Goal: Task Accomplishment & Management: Complete application form

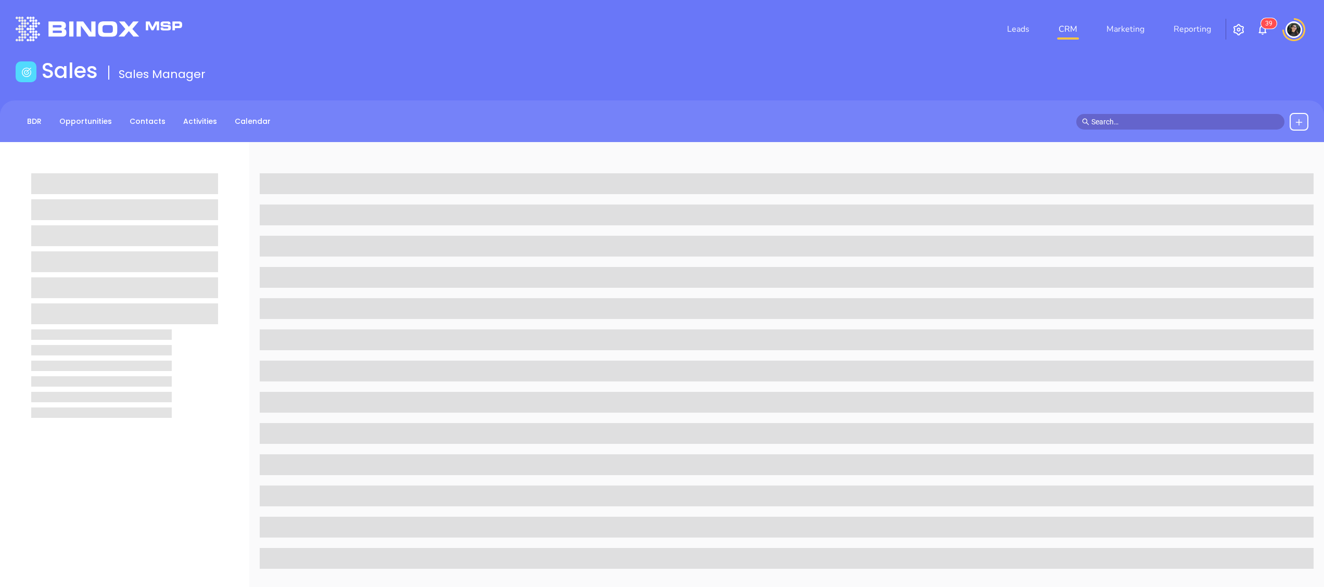
click at [1221, 119] on input "text" at bounding box center [1184, 121] width 187 height 11
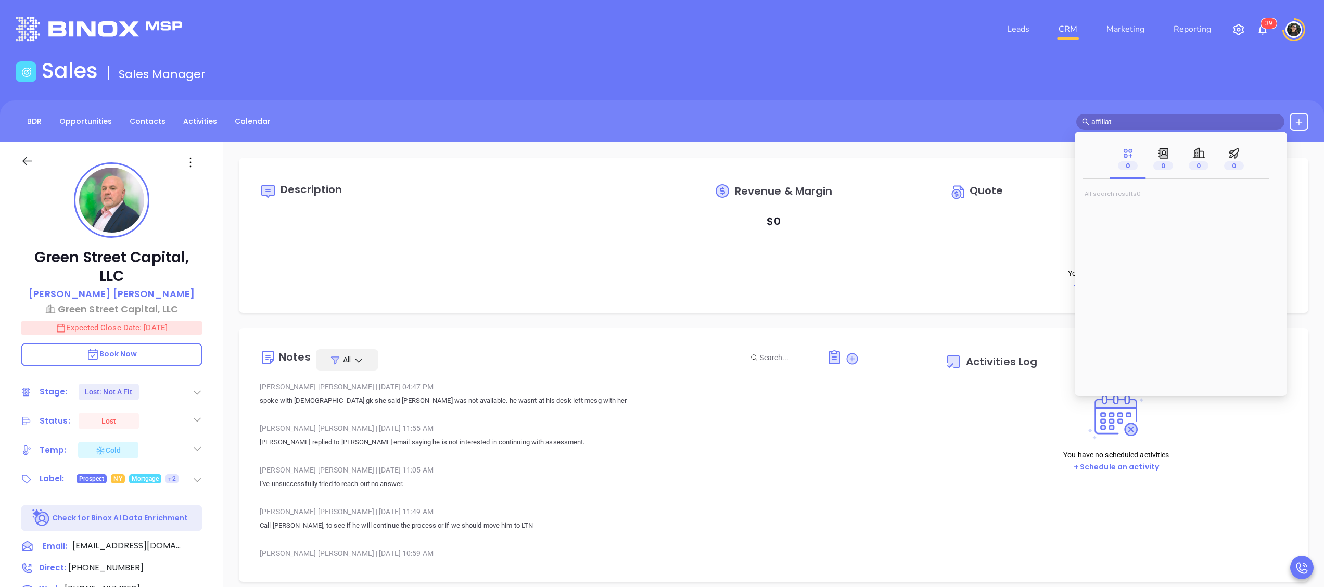
type input "affiliate"
type input "[DATE]"
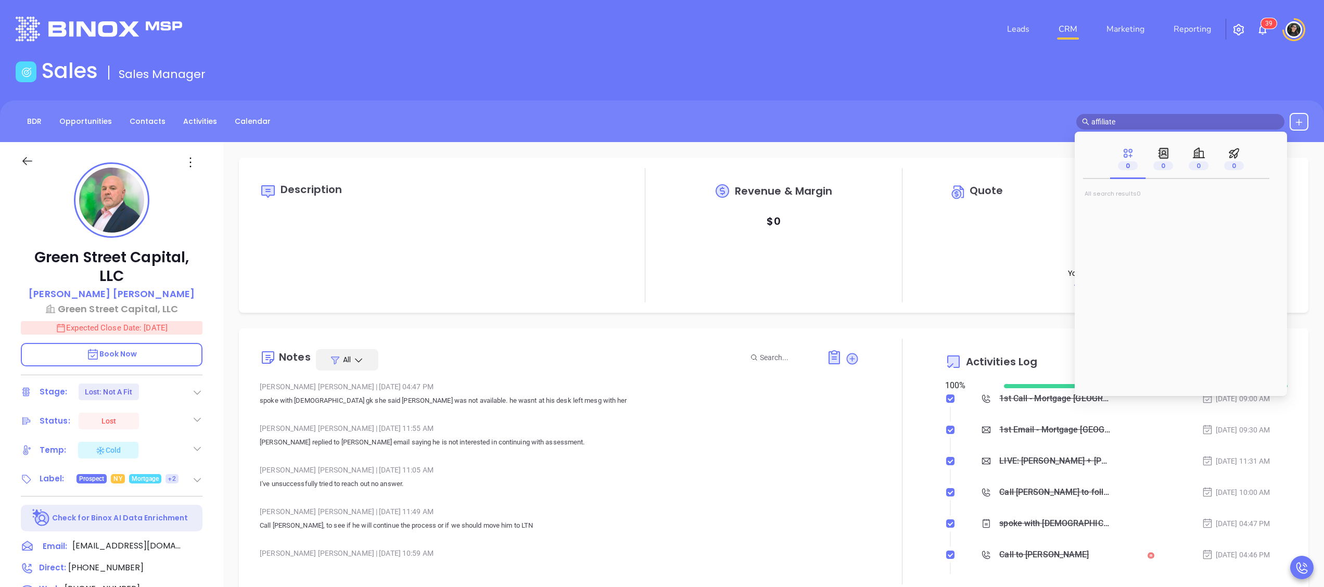
type input "affiliated"
type input "[PERSON_NAME]"
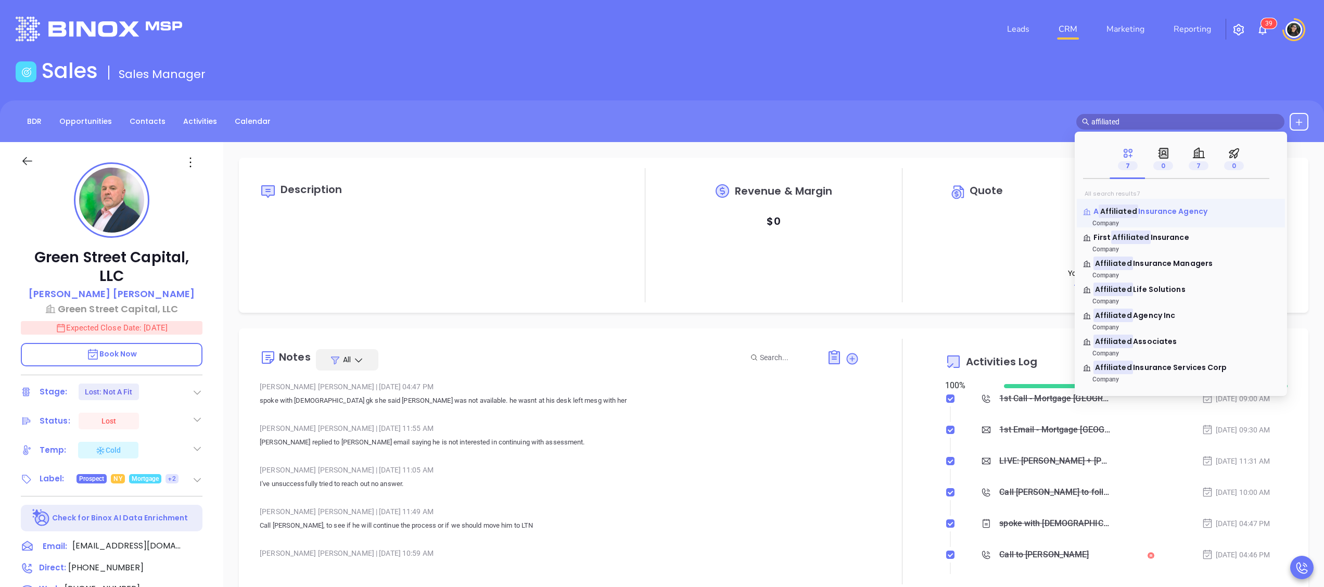
type input "affiliated"
click at [1177, 214] on span "Insurance Agency" at bounding box center [1172, 211] width 69 height 10
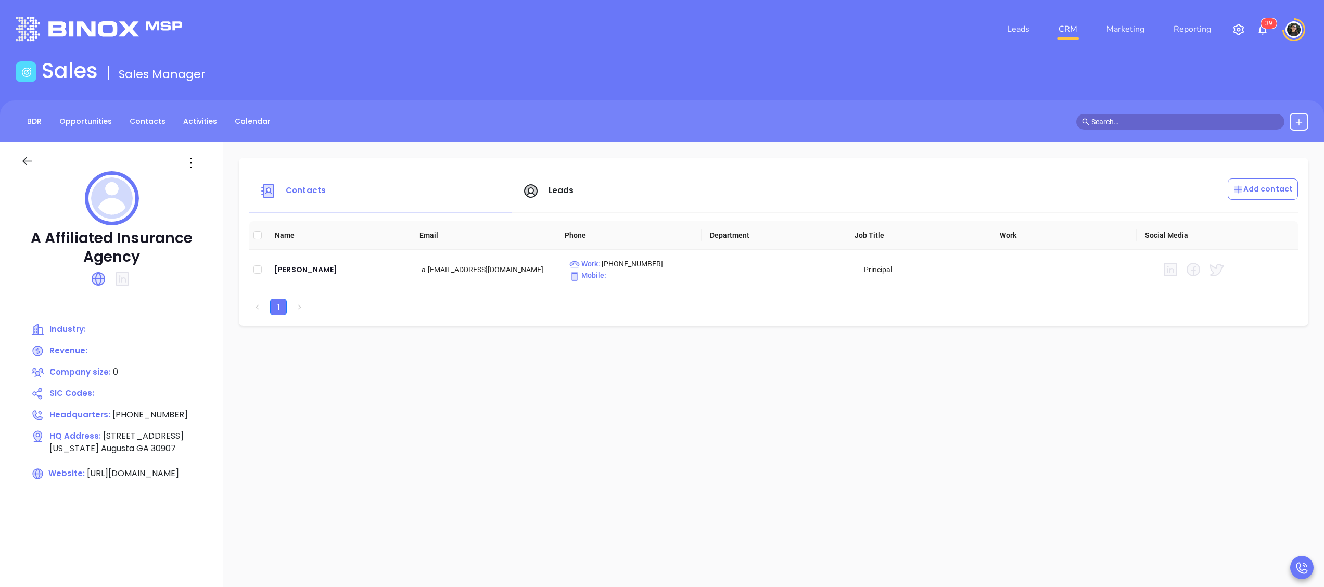
click at [1166, 114] on span at bounding box center [1180, 122] width 208 height 16
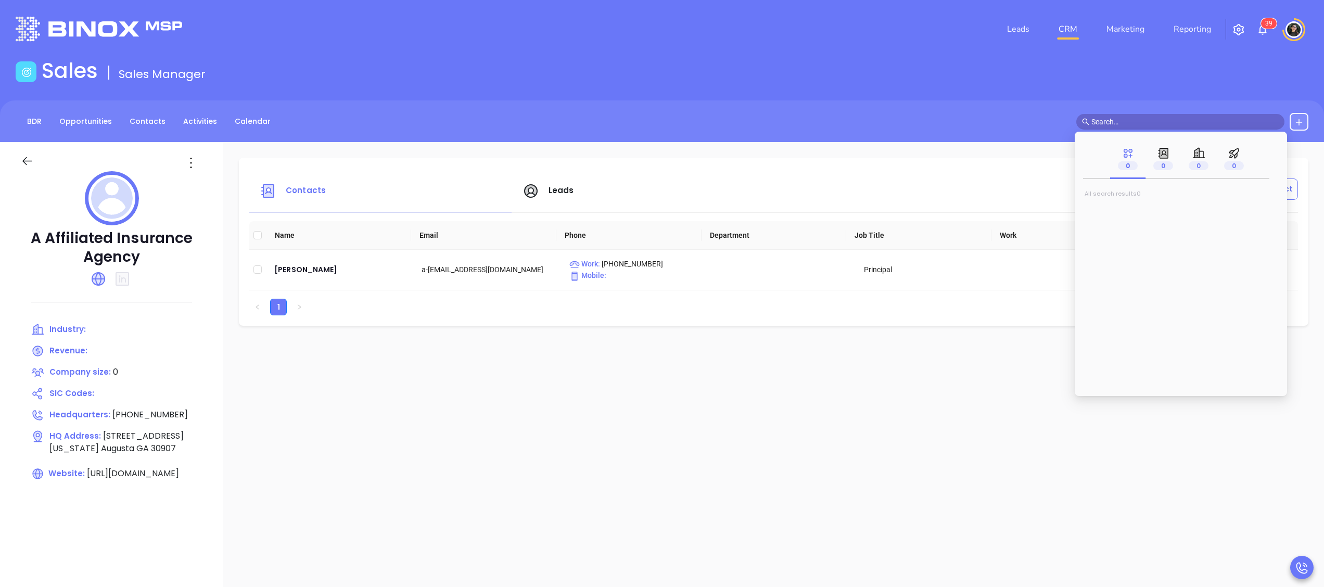
click at [1161, 126] on input "text" at bounding box center [1184, 121] width 187 height 11
click at [1189, 119] on input "affiliated insurance agency" at bounding box center [1184, 121] width 187 height 11
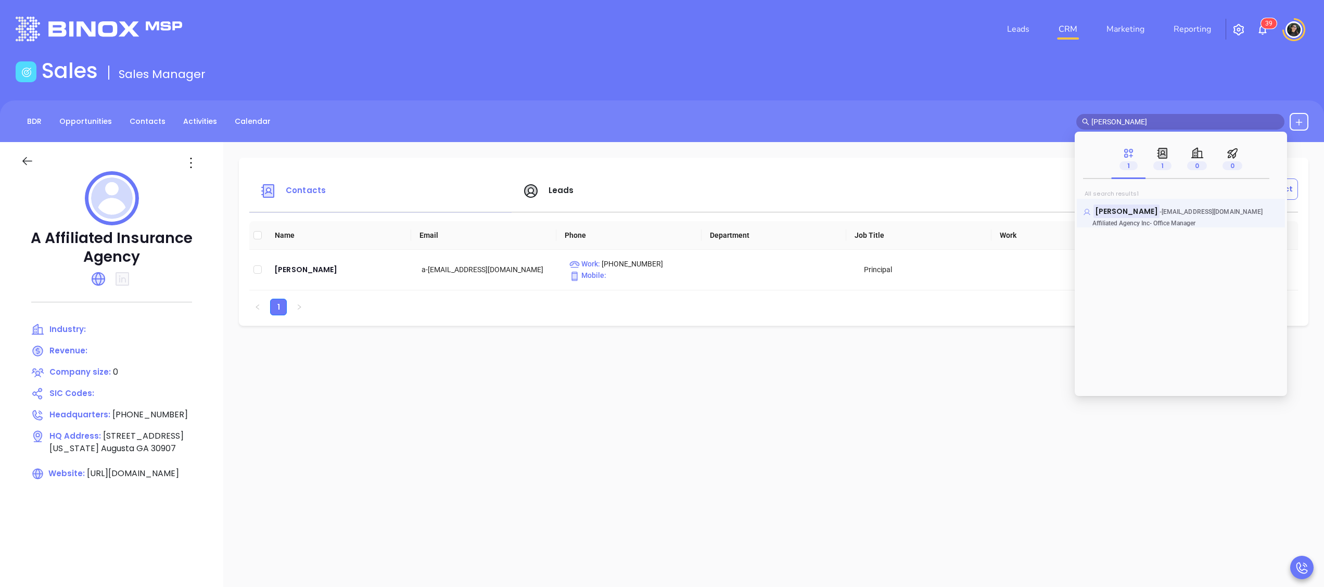
type input "ellen gaug"
click at [1115, 205] on mark "Ellen Gaug" at bounding box center [1126, 211] width 66 height 13
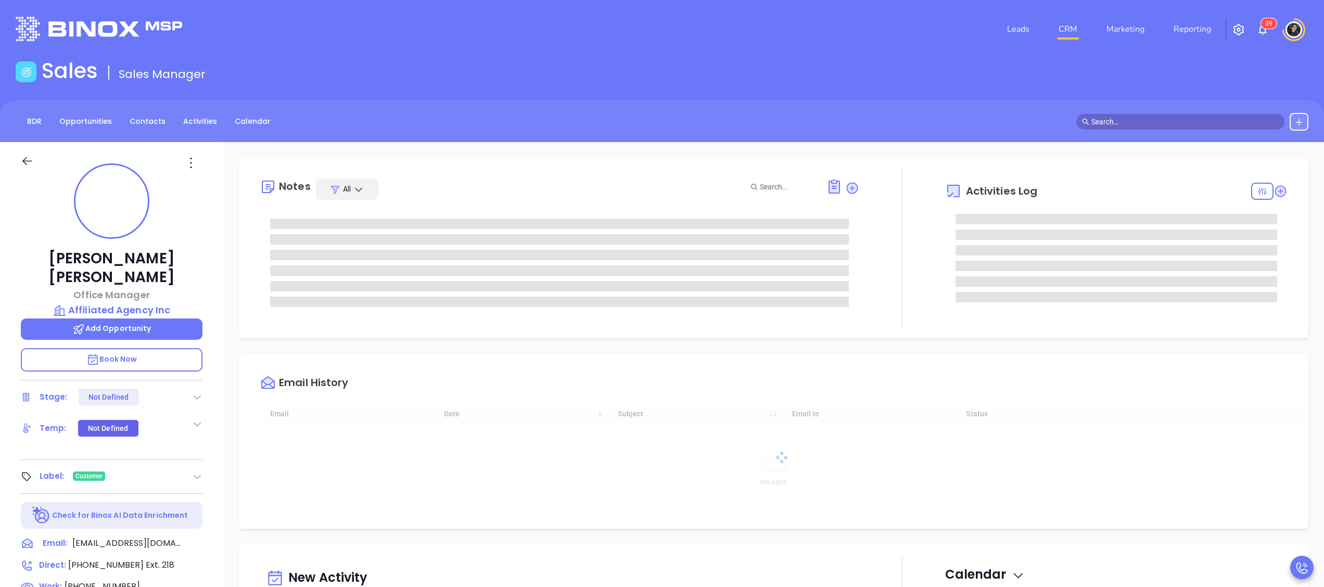
type input "[DATE]"
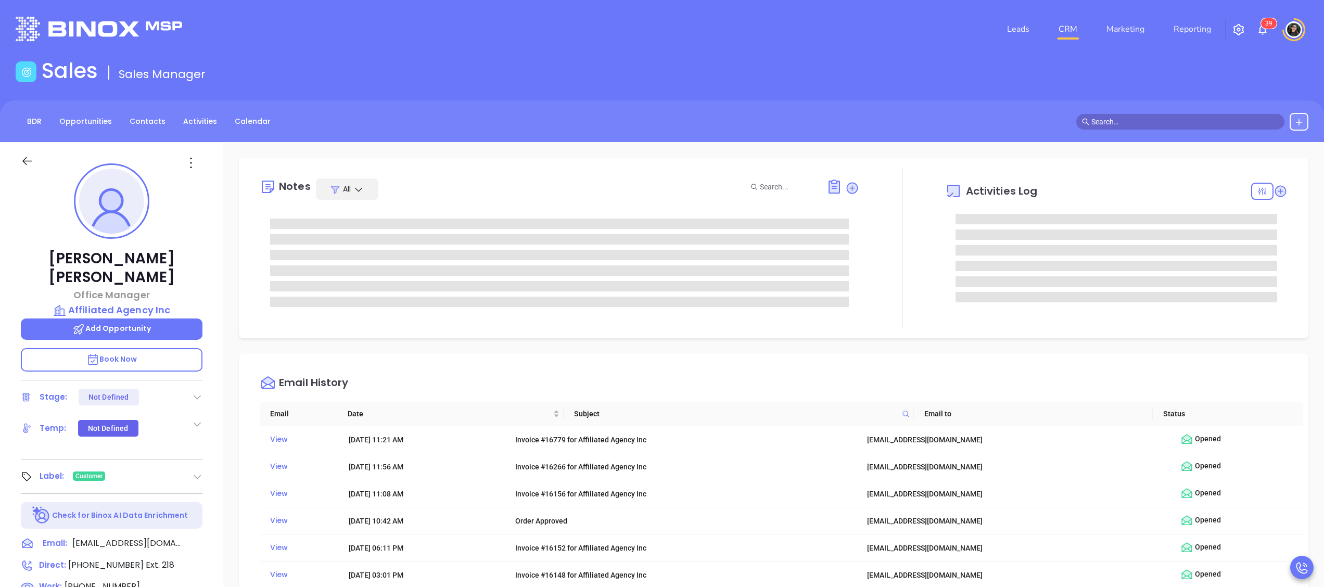
type input "[PERSON_NAME]"
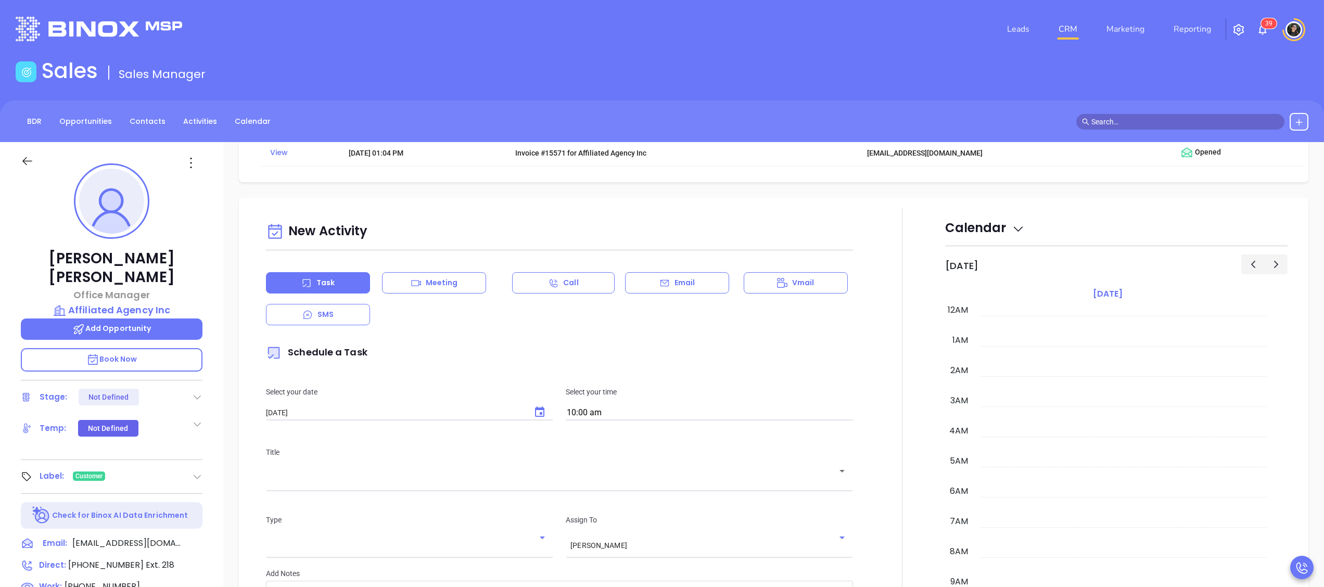
scroll to position [1145, 0]
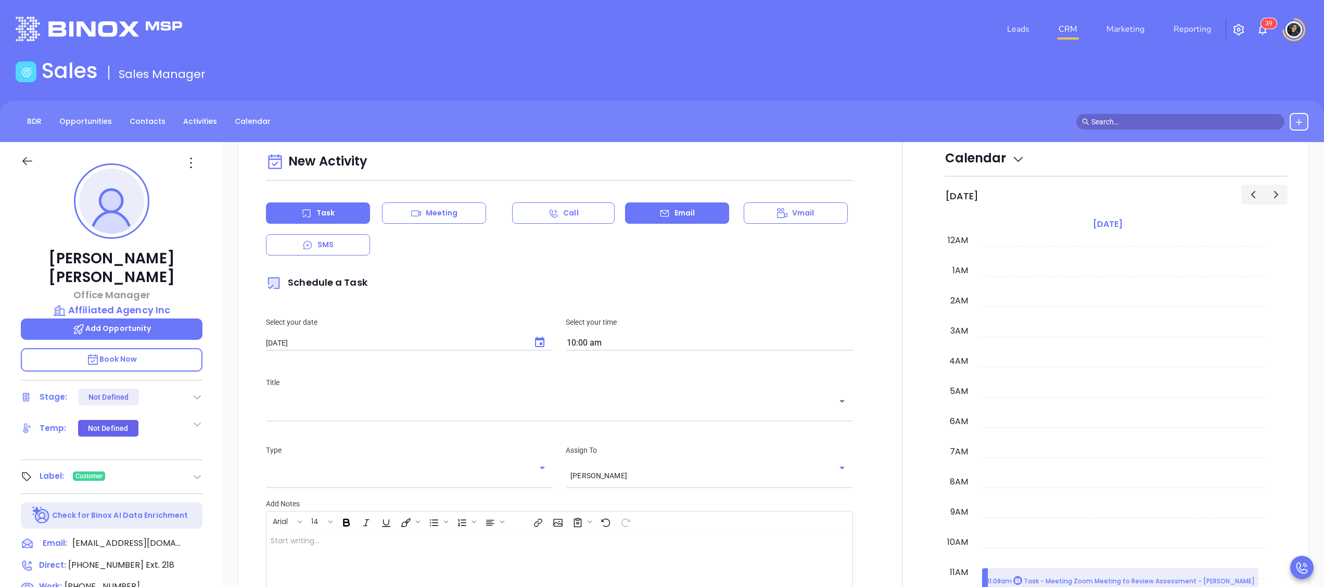
click at [683, 212] on p "Email" at bounding box center [684, 213] width 21 height 11
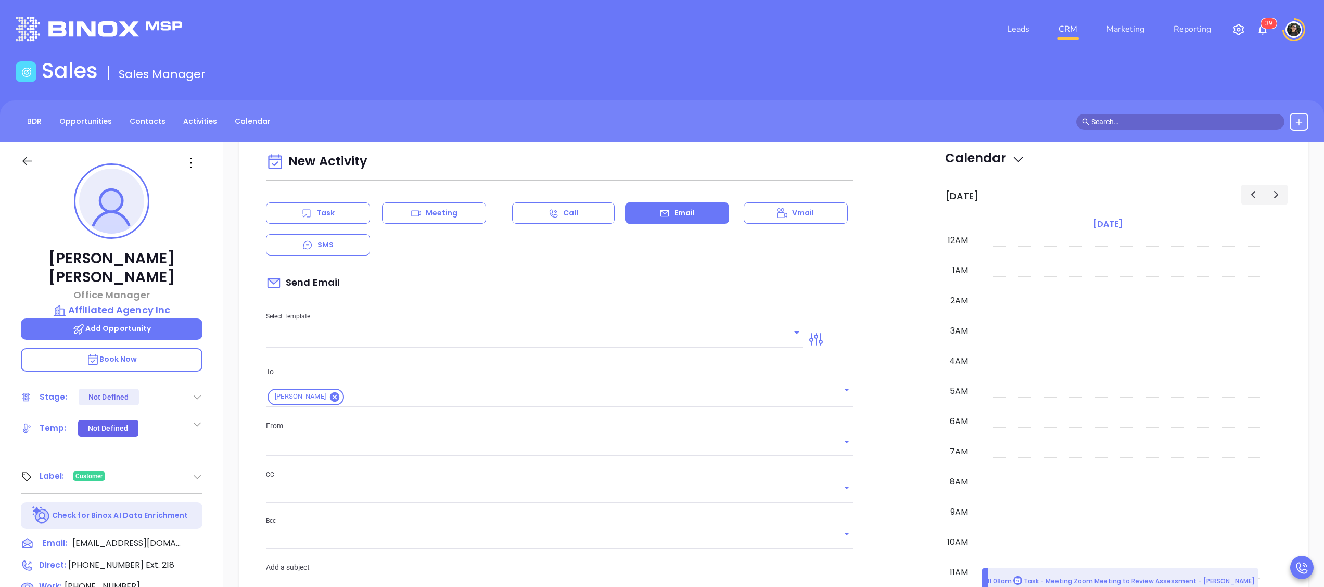
click at [465, 330] on div "Select Template" at bounding box center [535, 321] width 550 height 53
click at [469, 342] on input "text" at bounding box center [526, 339] width 521 height 15
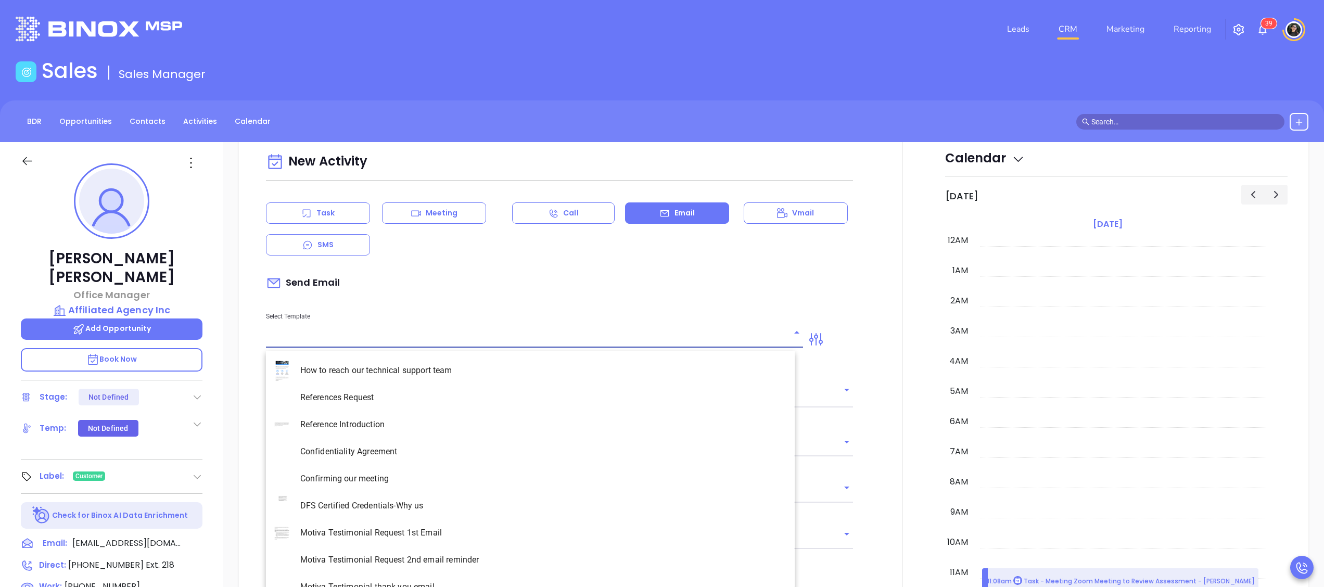
type input "t"
type input "[PERSON_NAME]"
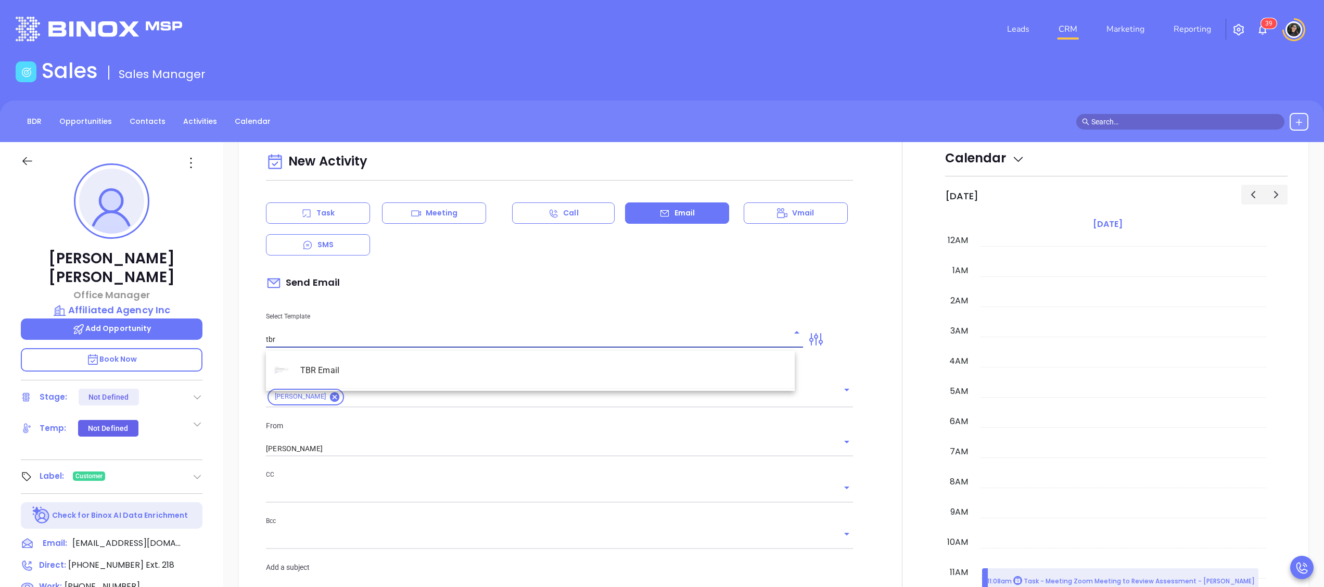
click at [409, 359] on li "TBR Email" at bounding box center [530, 370] width 529 height 27
type input "TBR Email"
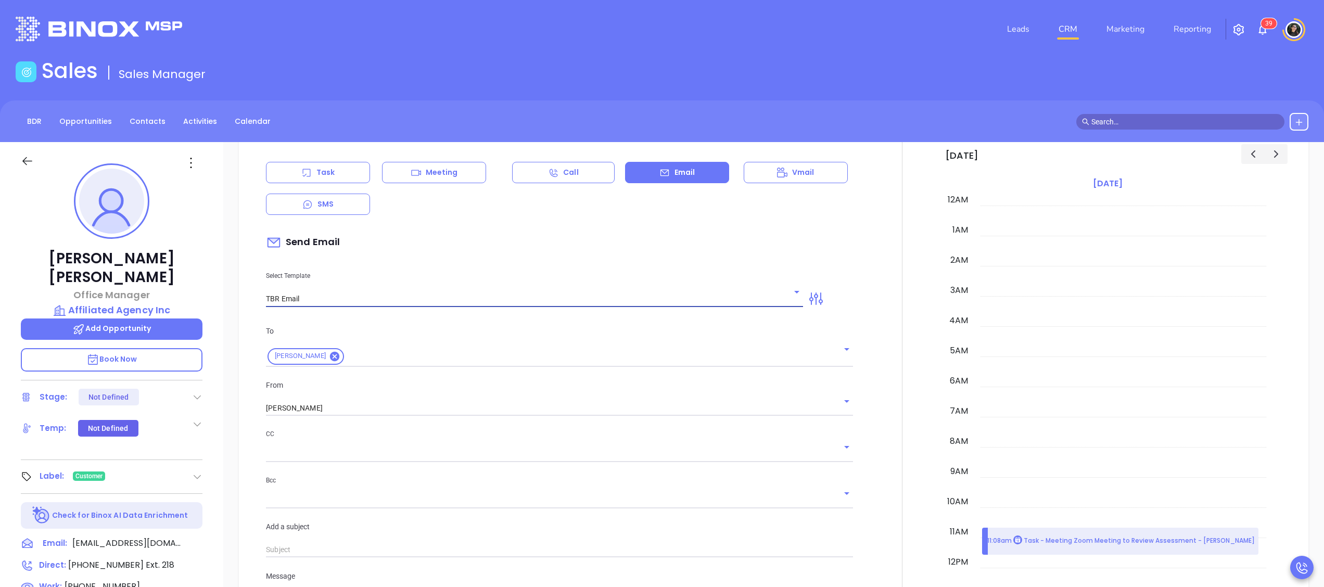
type input "Ellen, got 10 mins?"
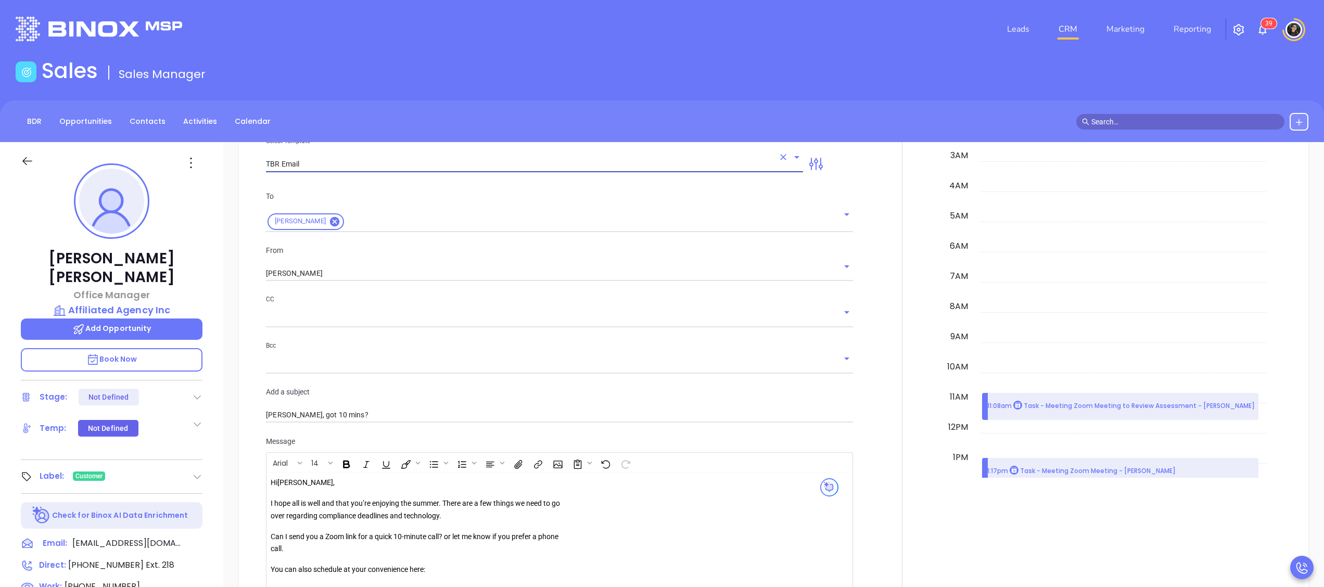
scroll to position [1353, 0]
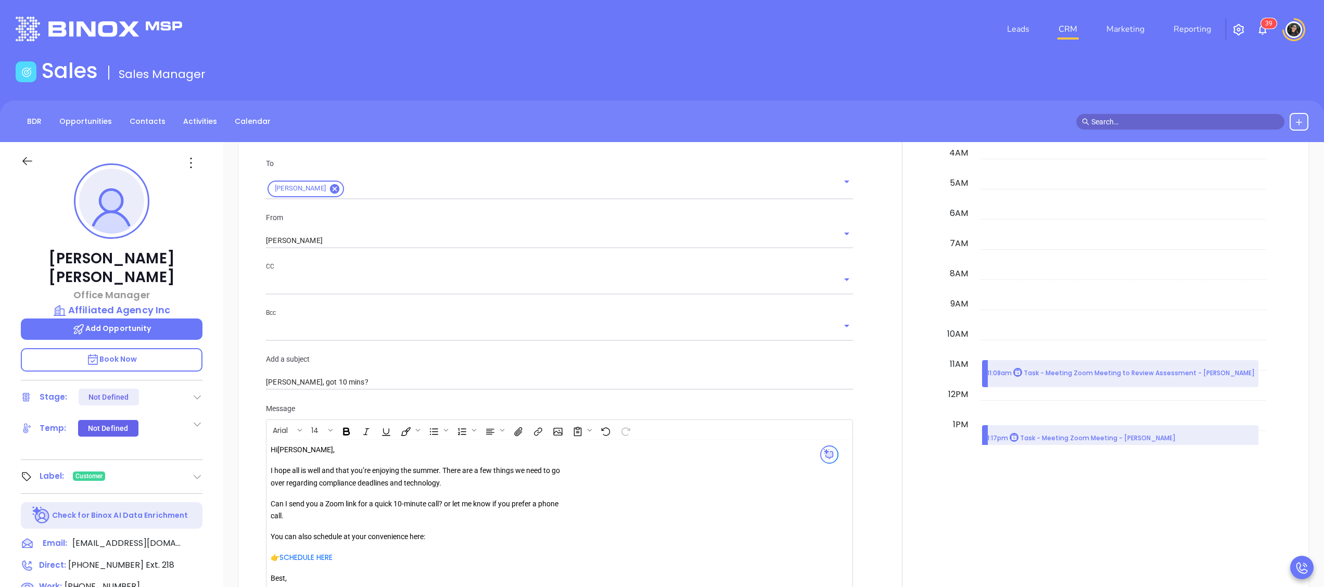
type input "TBR Email"
click at [378, 252] on div "To Ellen Gaug From Wendy Hernandez CC Bcc Add a subject Ellen, got 10 mins?" at bounding box center [560, 274] width 600 height 259
click at [379, 248] on input "[PERSON_NAME]" at bounding box center [545, 240] width 558 height 15
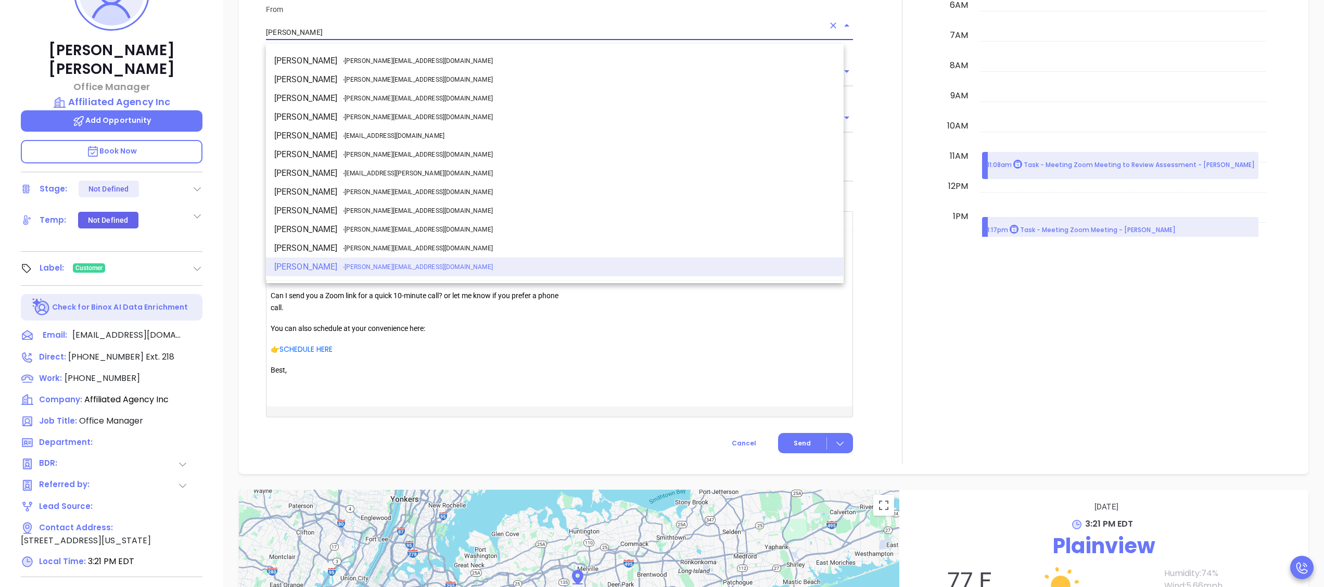
scroll to position [0, 0]
click at [364, 169] on span "- walter@motiva.net" at bounding box center [418, 171] width 150 height 9
type input "[PERSON_NAME]"
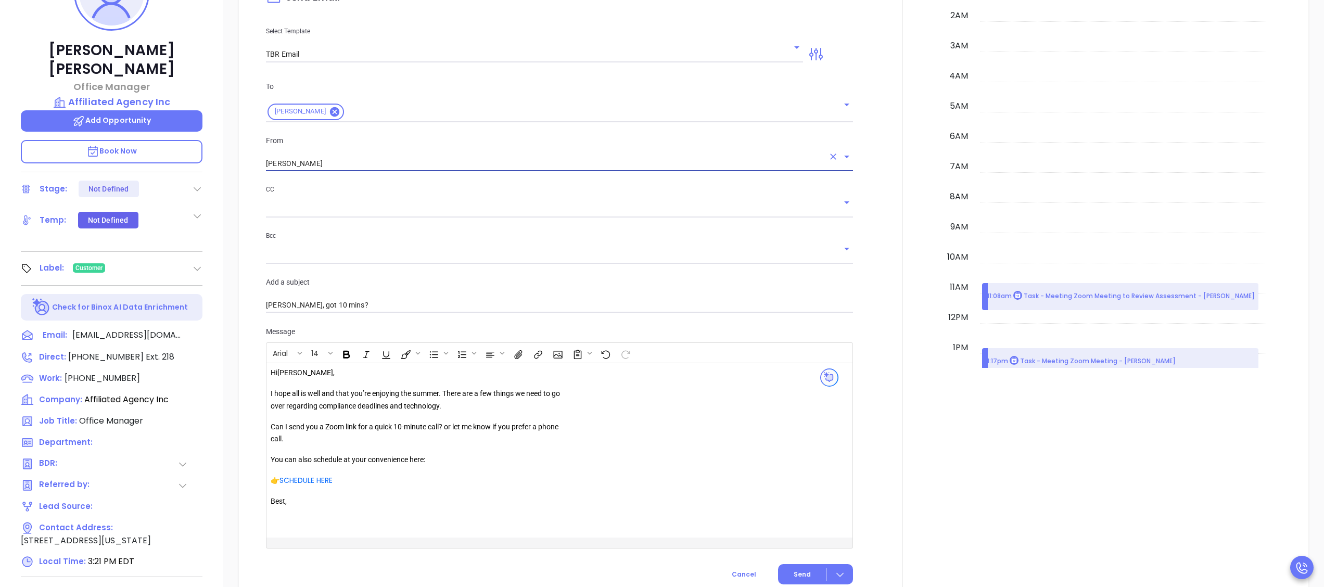
scroll to position [1145, 0]
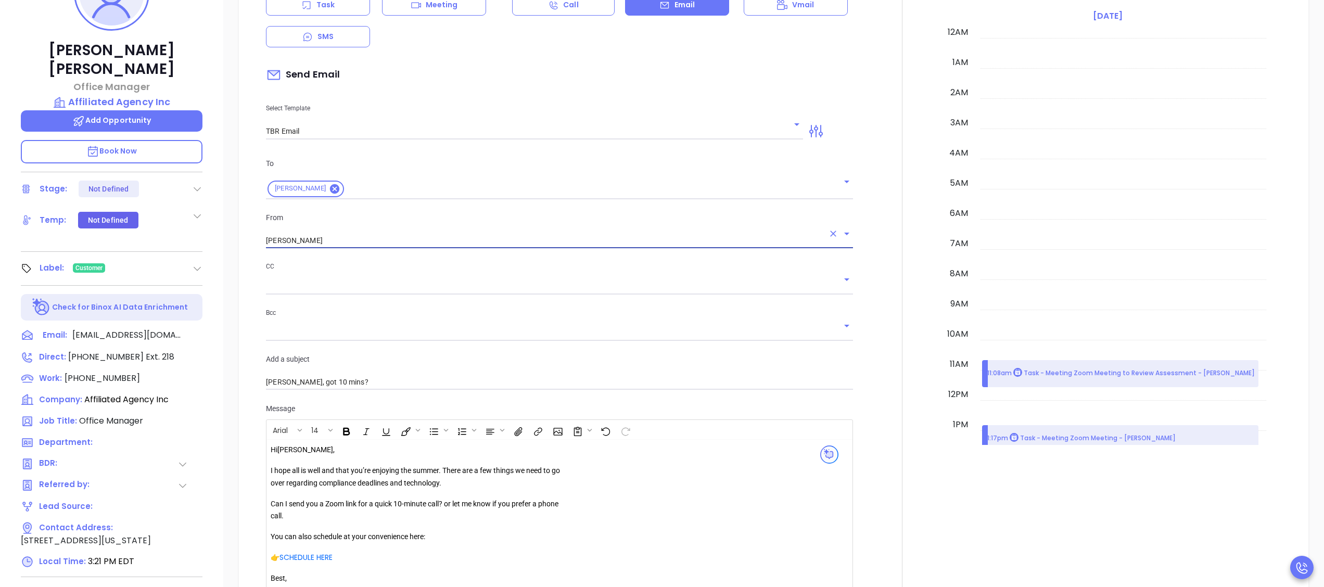
click at [413, 279] on div "CC" at bounding box center [559, 278] width 587 height 34
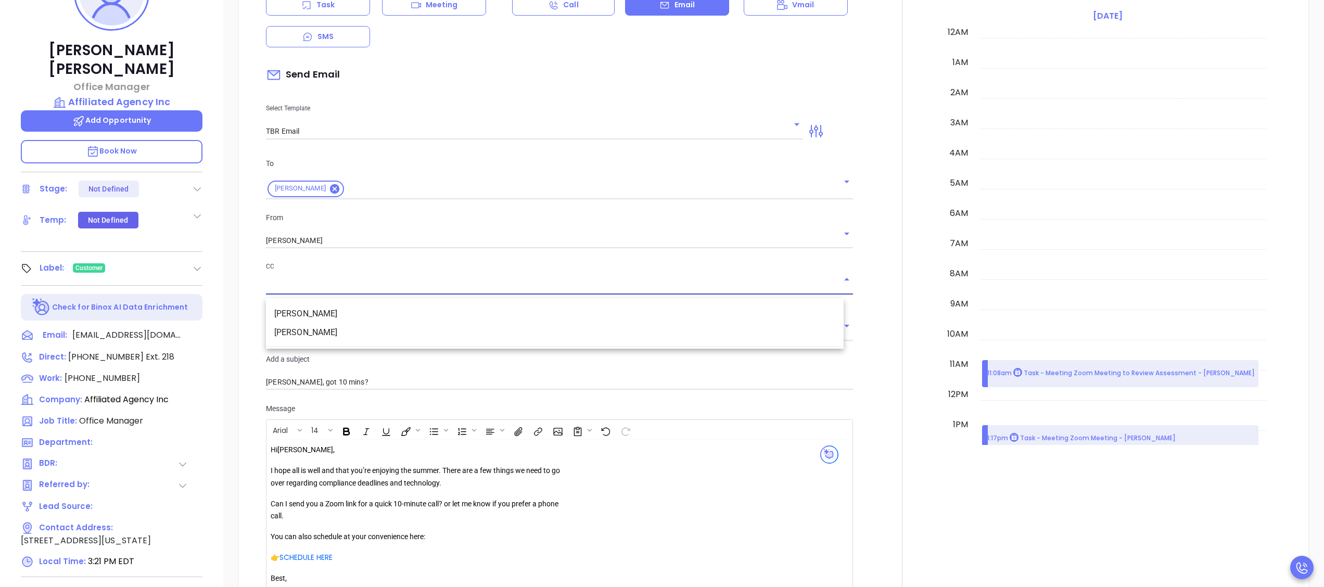
click at [412, 284] on input "text" at bounding box center [551, 286] width 571 height 15
click at [378, 315] on li "Thomas Duggan" at bounding box center [555, 313] width 578 height 19
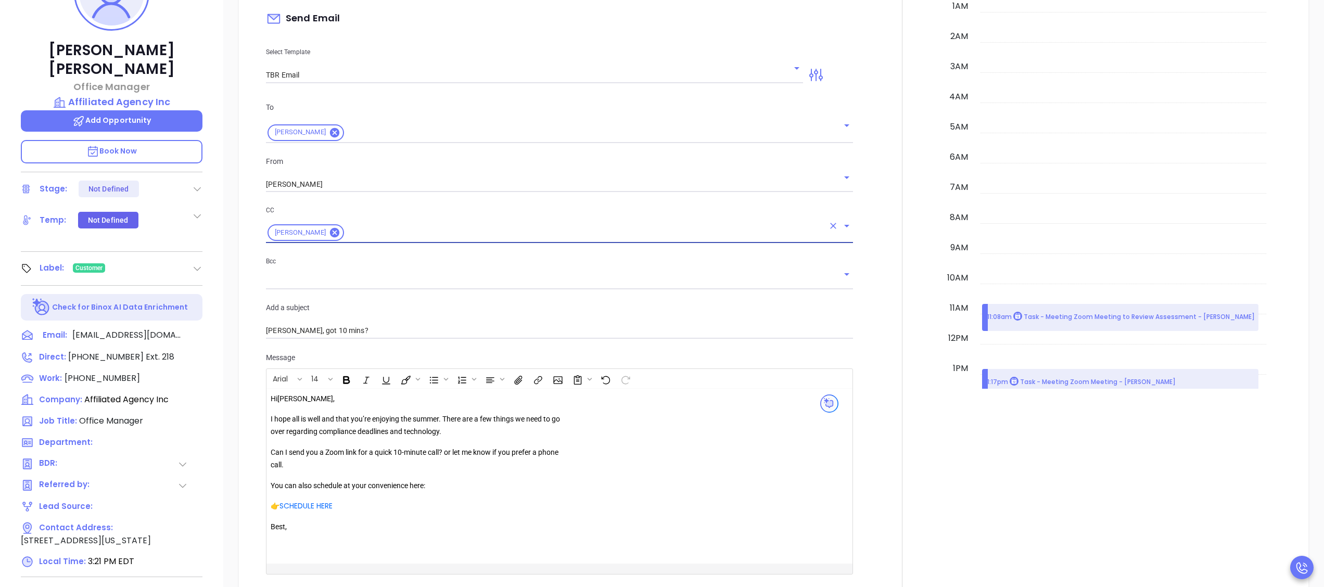
scroll to position [1249, 0]
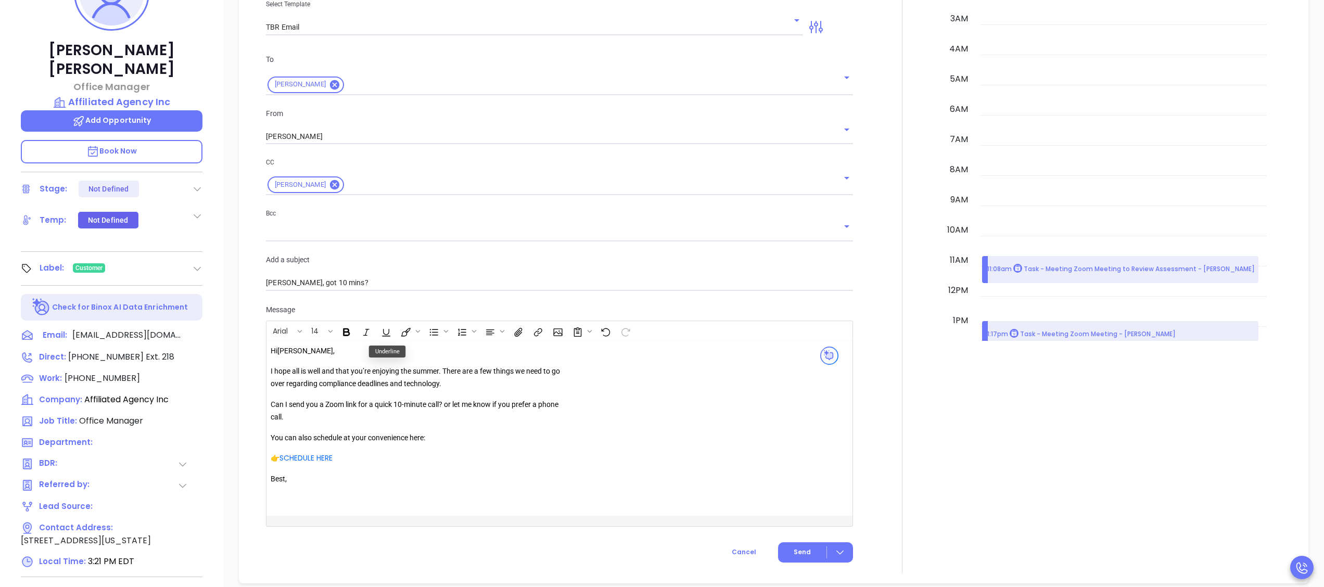
click at [404, 368] on p "I hope all is well and that you’re enjoying the summer. There are a few things …" at bounding box center [420, 377] width 299 height 25
click at [377, 371] on p "I hope all is well and that you’re enjoyed the summer. There are a few things w…" at bounding box center [420, 377] width 299 height 25
click at [333, 355] on span "," at bounding box center [334, 351] width 2 height 8
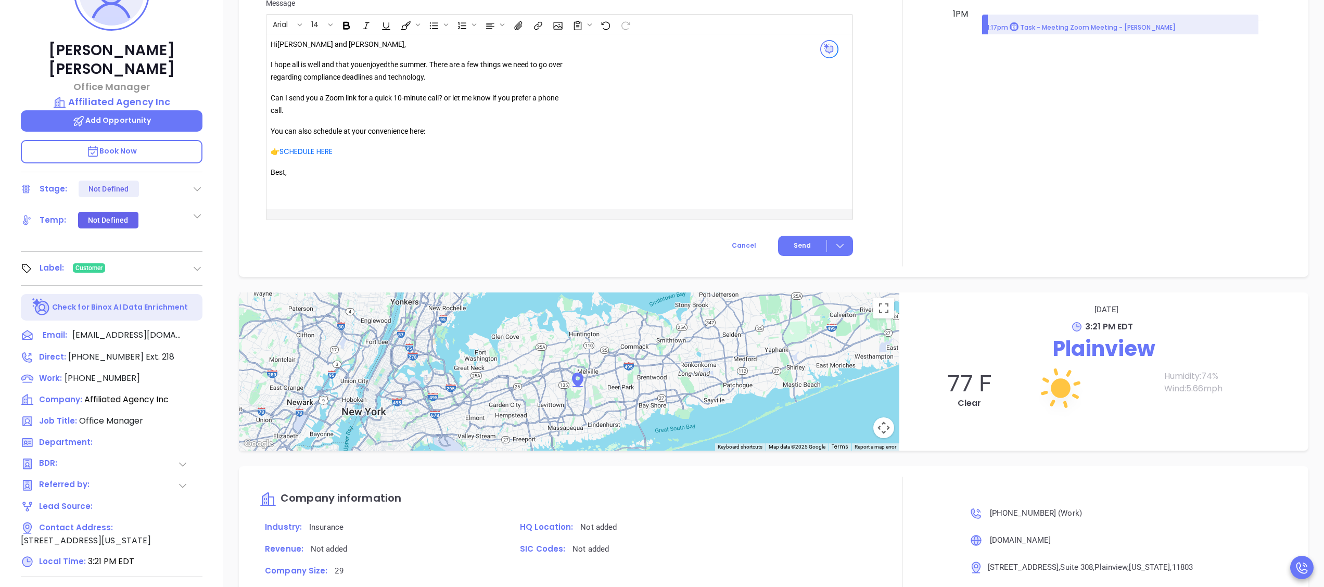
scroll to position [1561, 0]
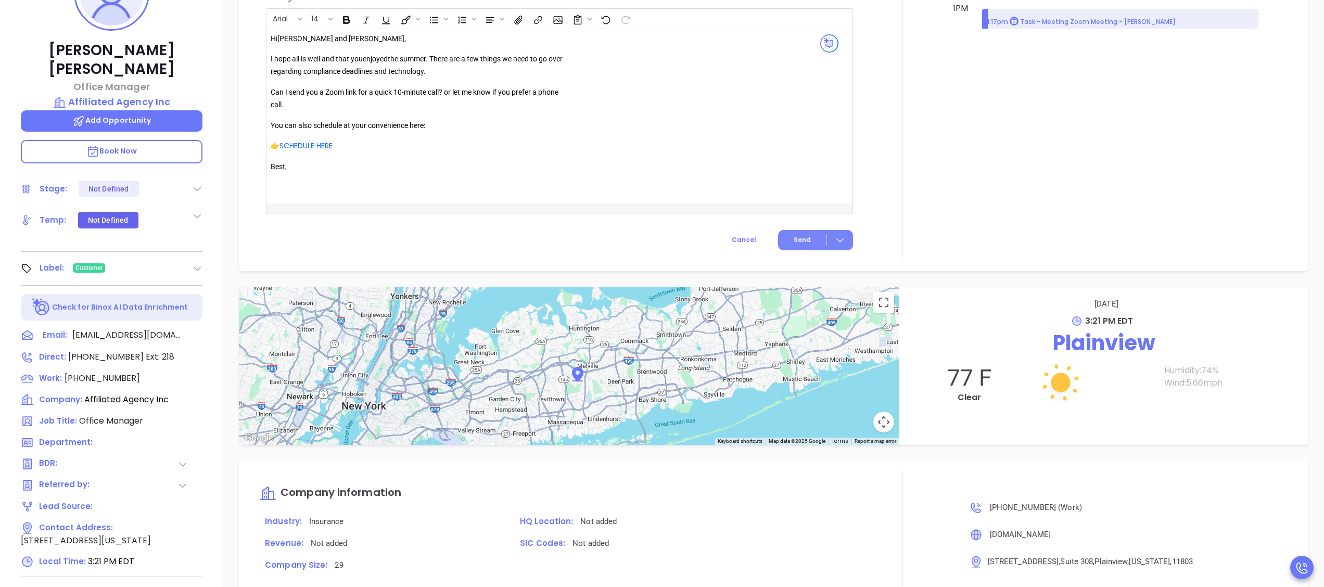
click at [812, 242] on button "Send" at bounding box center [815, 240] width 75 height 20
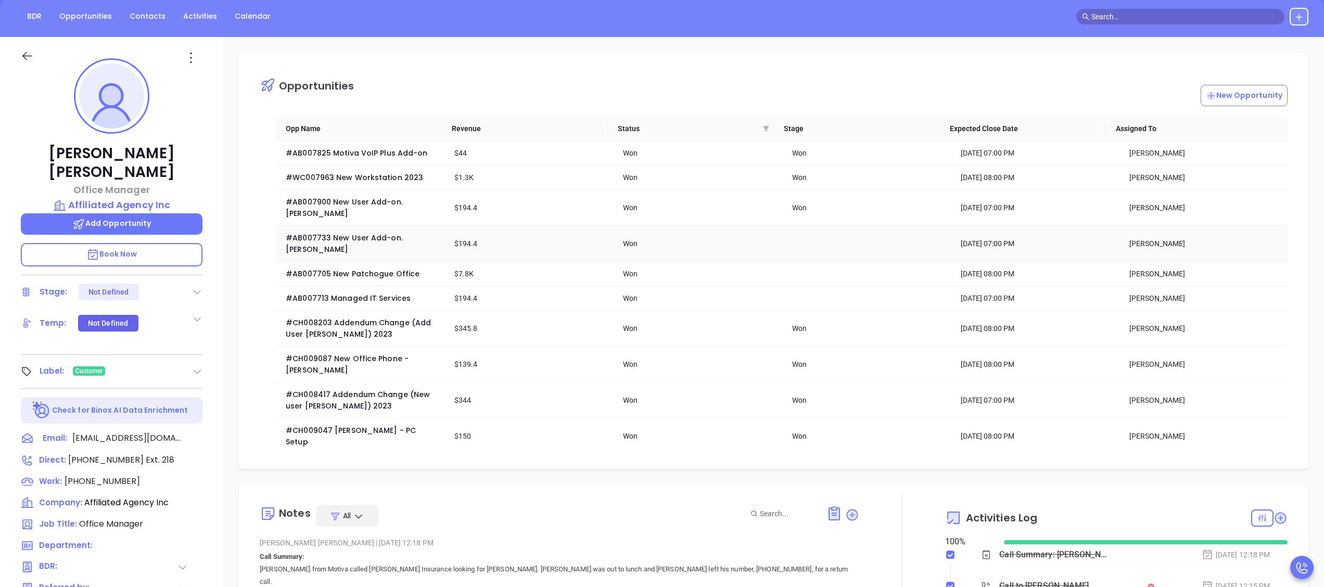
scroll to position [0, 0]
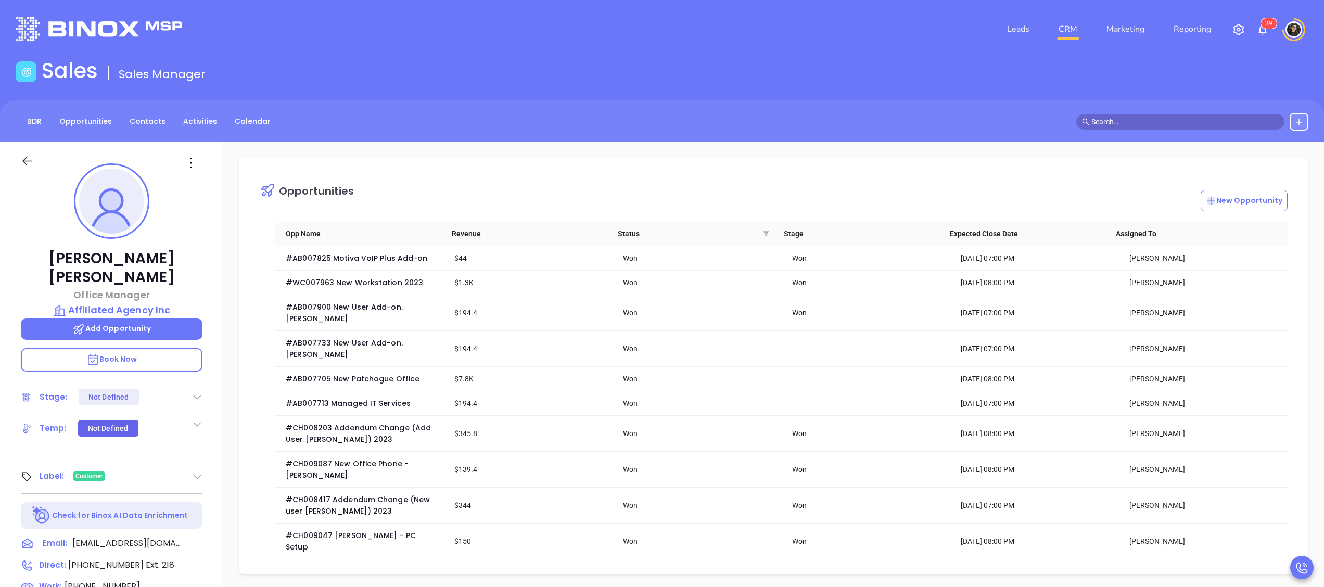
click at [1071, 28] on link "CRM" at bounding box center [1067, 29] width 27 height 21
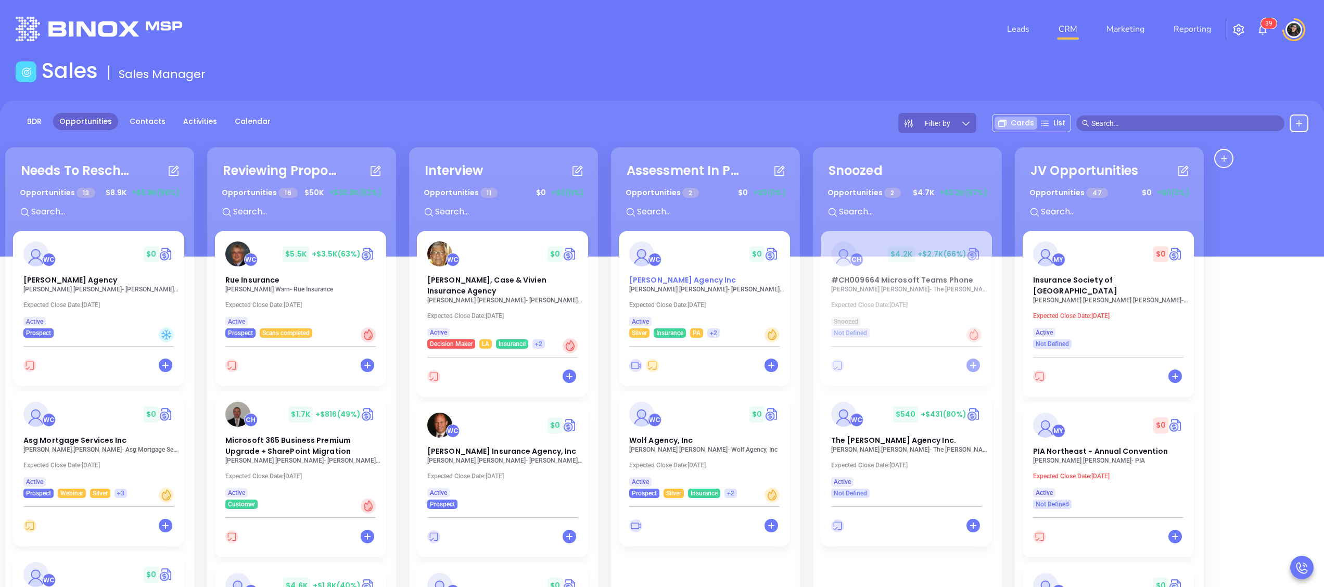
click at [681, 283] on span "[PERSON_NAME] Agency Inc" at bounding box center [682, 280] width 107 height 10
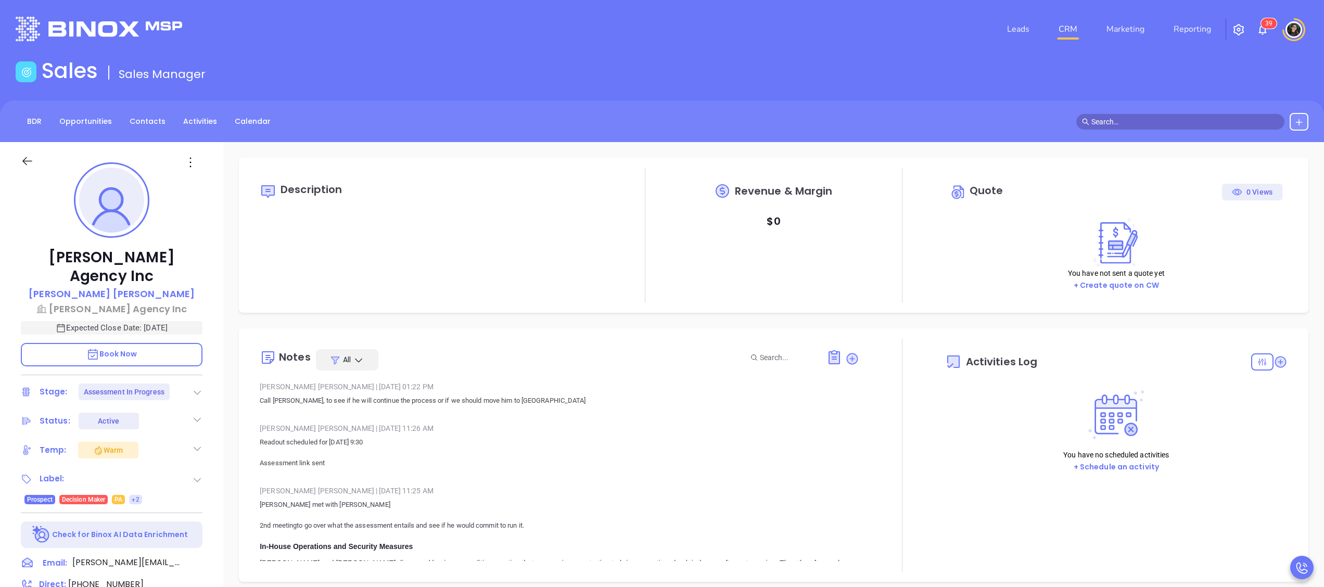
type input "[PERSON_NAME]"
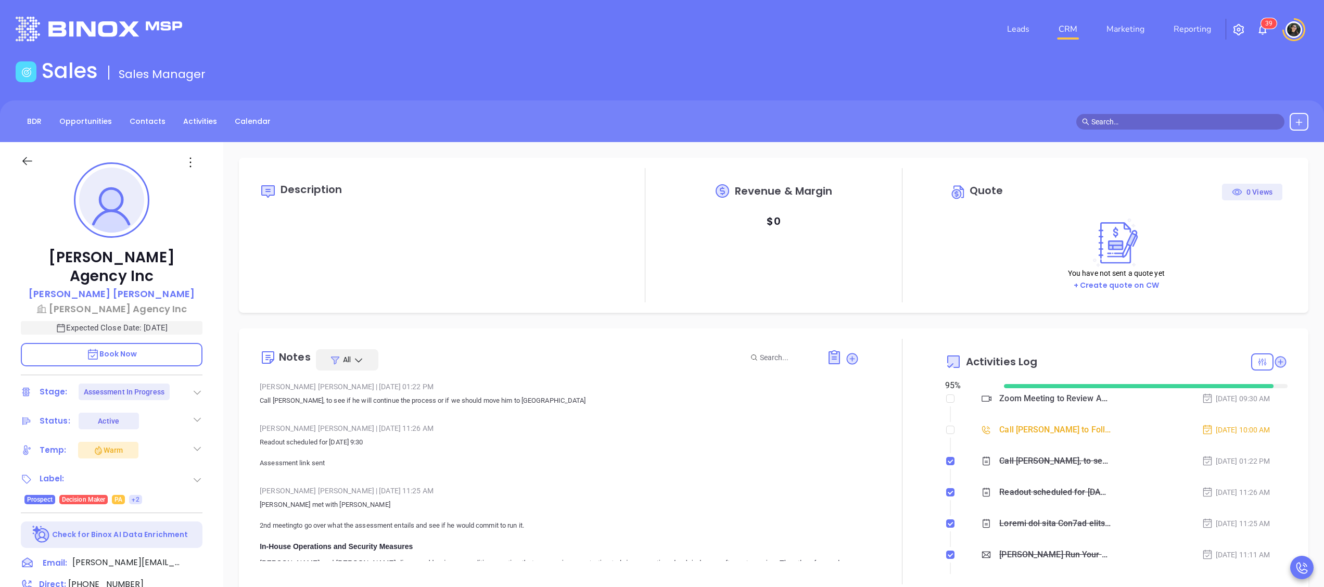
click at [1153, 125] on input "text" at bounding box center [1184, 121] width 187 height 11
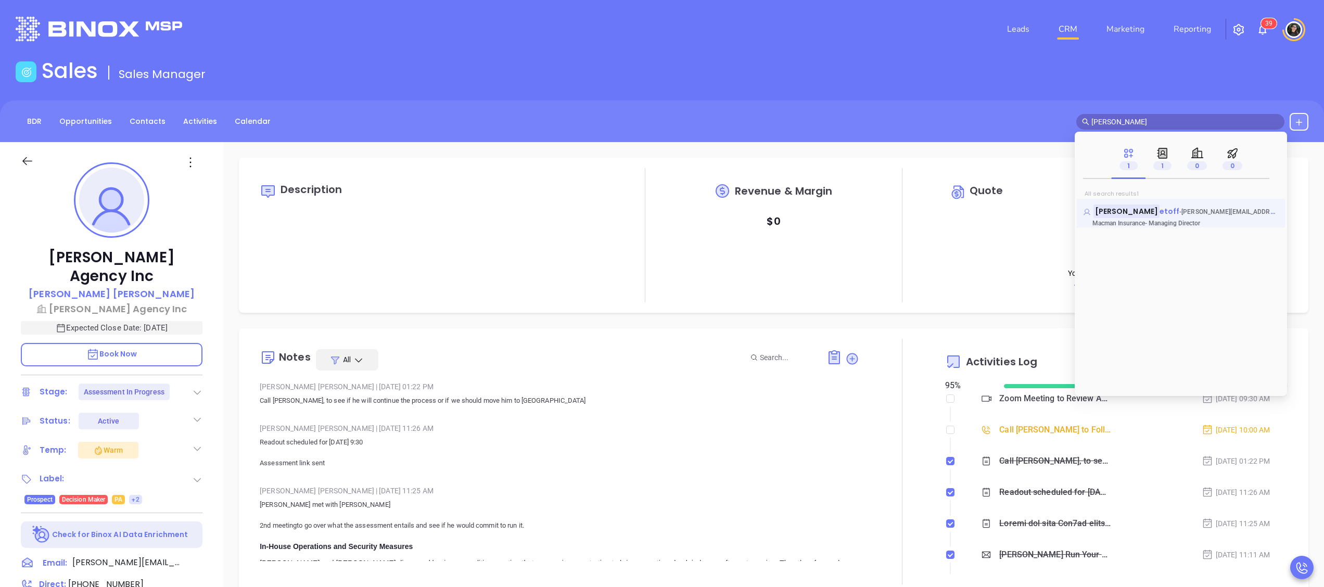
type input "[PERSON_NAME]"
click at [1160, 211] on span "etoff" at bounding box center [1170, 211] width 20 height 10
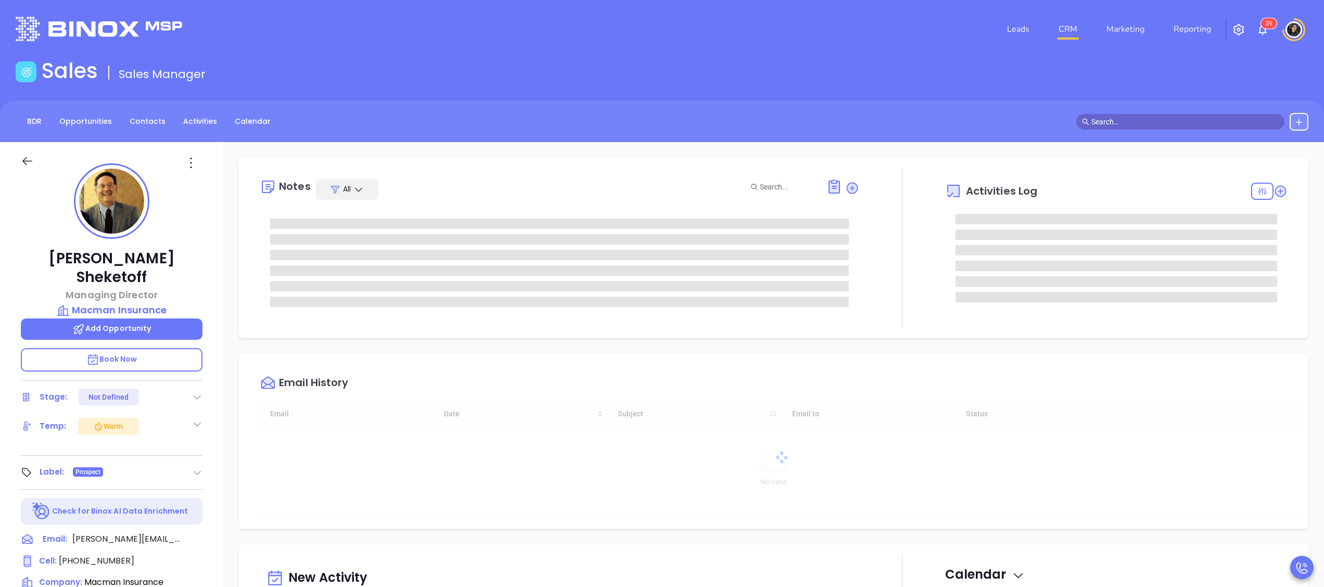
type input "[DATE]"
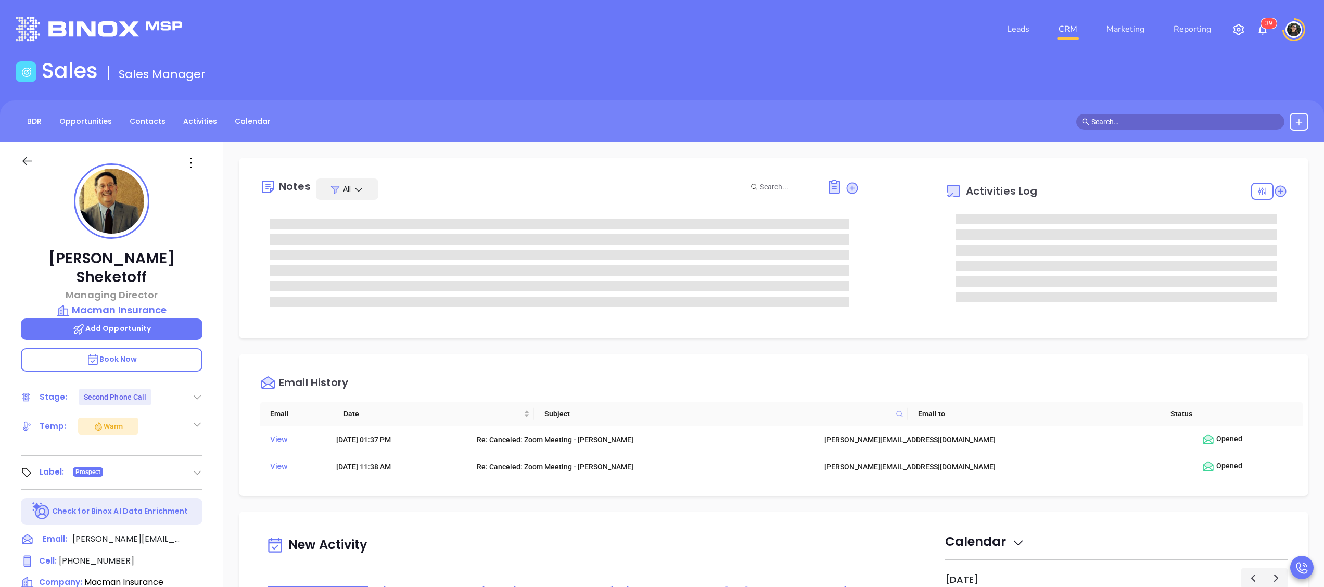
type input "[PERSON_NAME]"
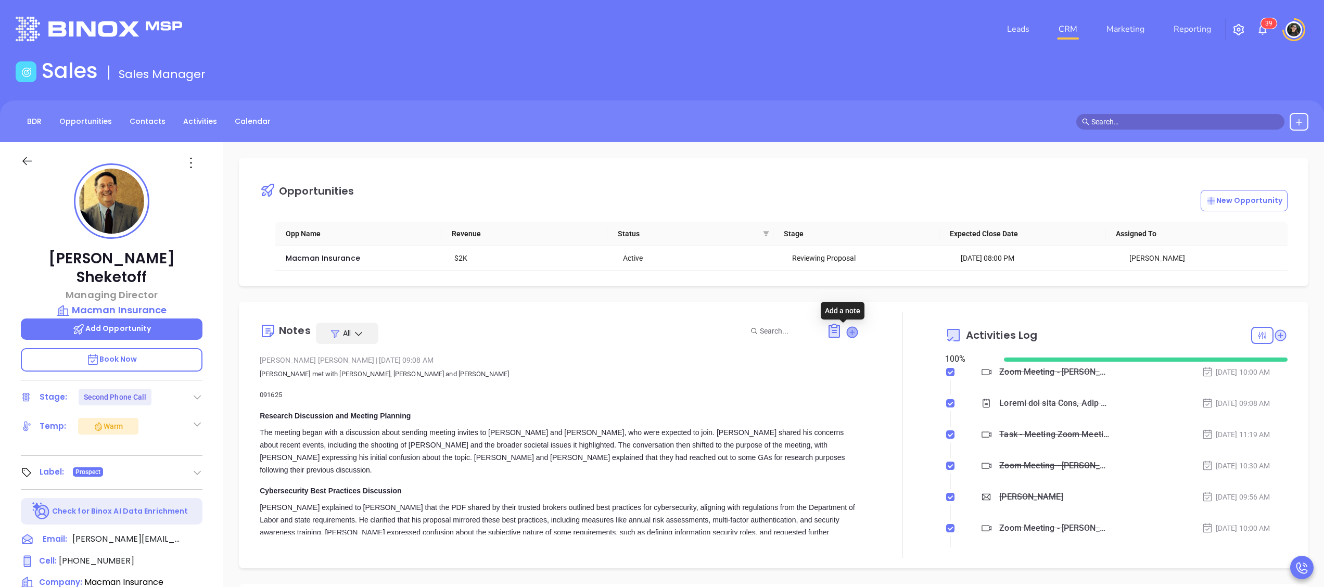
click at [847, 329] on icon at bounding box center [852, 332] width 10 height 10
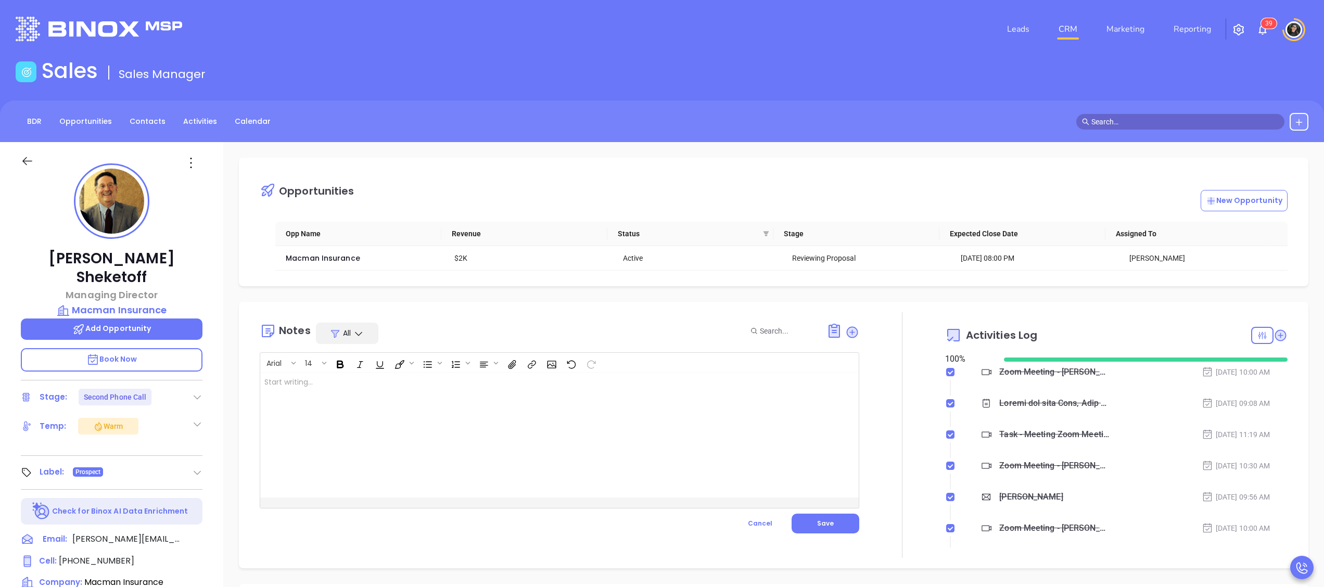
click at [591, 401] on div at bounding box center [538, 435] width 556 height 125
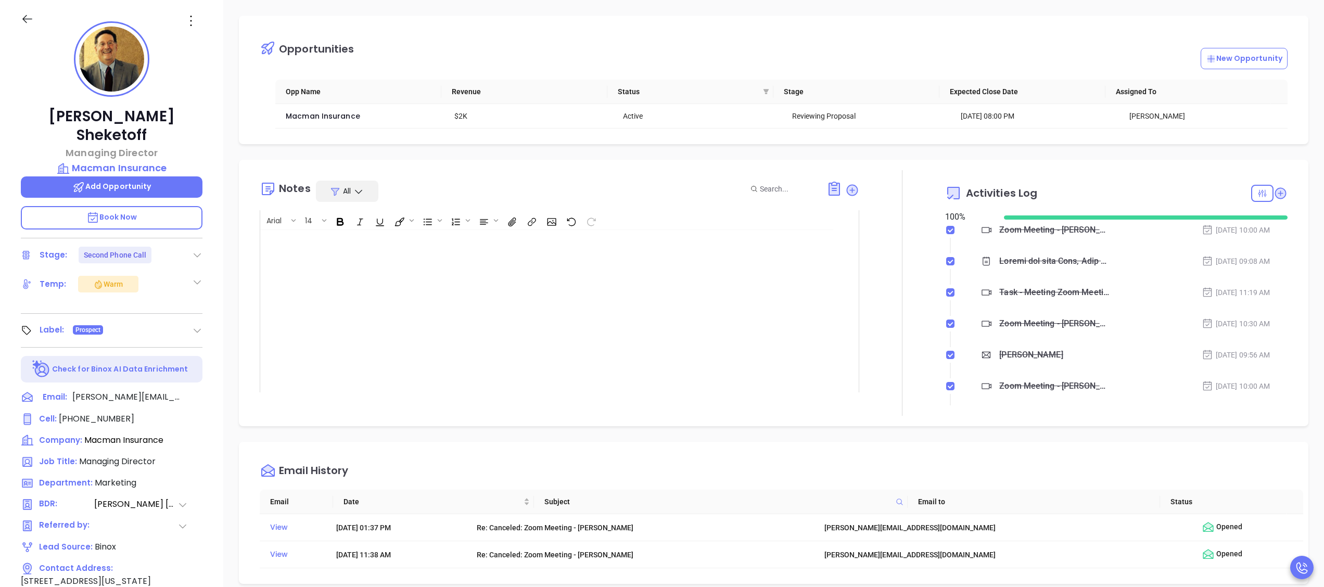
scroll to position [238, 0]
click at [629, 279] on div "Team Dynamics and Technical Challenges The team discussed technical issues with…" at bounding box center [534, 175] width 500 height 281
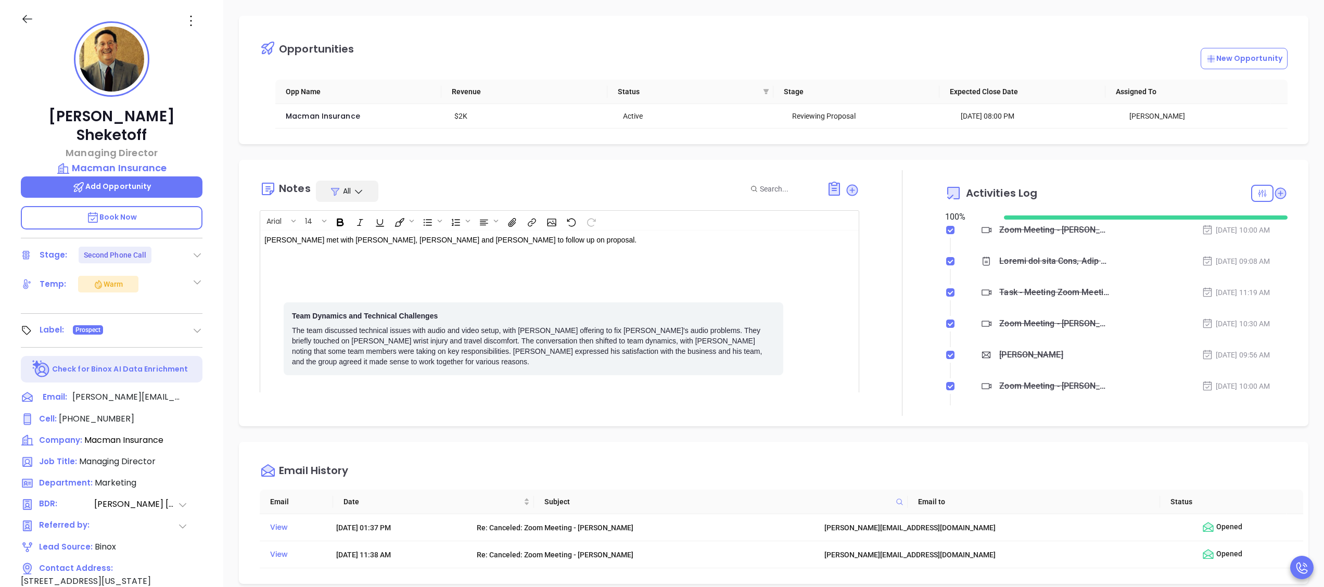
click at [284, 316] on div "Team Dynamics and Technical Challenges The team discussed technical issues with…" at bounding box center [534, 338] width 500 height 73
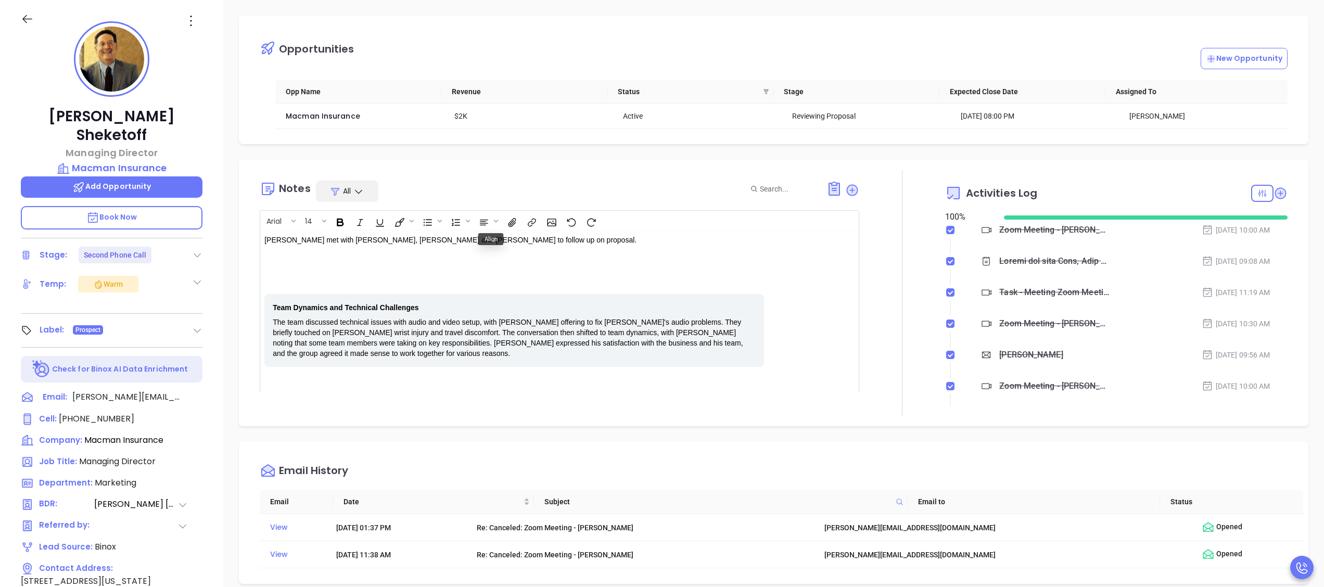
drag, startPoint x: 275, startPoint y: 307, endPoint x: 423, endPoint y: 277, distance: 150.2
click at [276, 307] on div "Team Dynamics and Technical Challenges" at bounding box center [514, 307] width 483 height 10
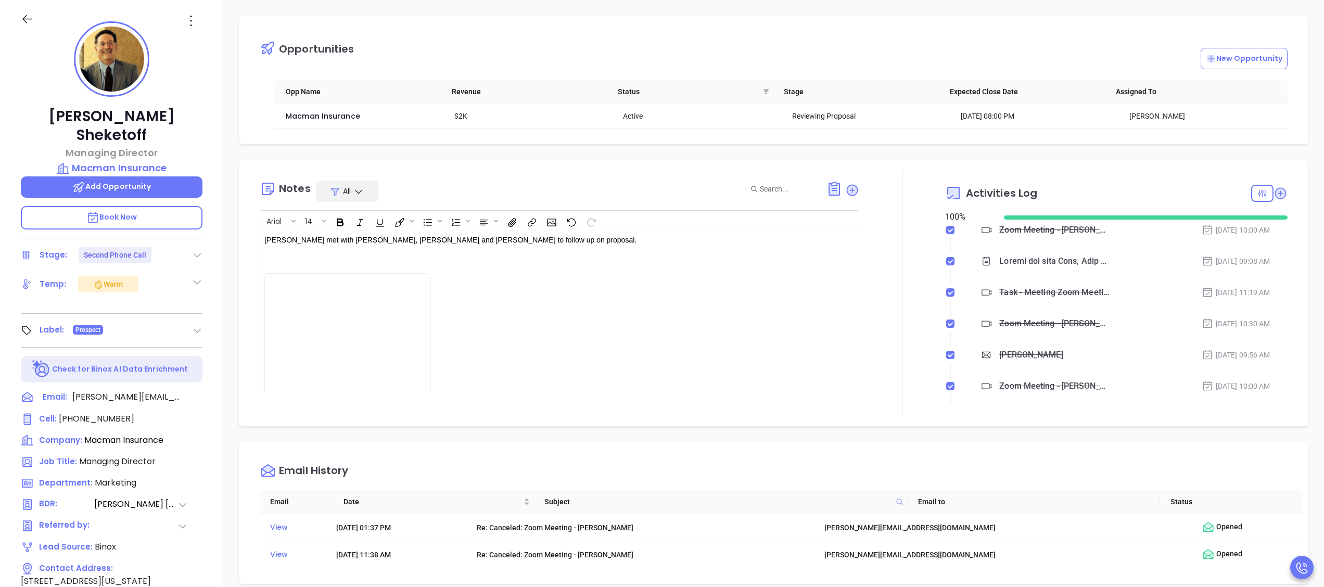
click at [456, 236] on p "Walter met with Alan, Nicholas and Derek to follow up on proposal. eam Dynamics…" at bounding box center [538, 240] width 548 height 11
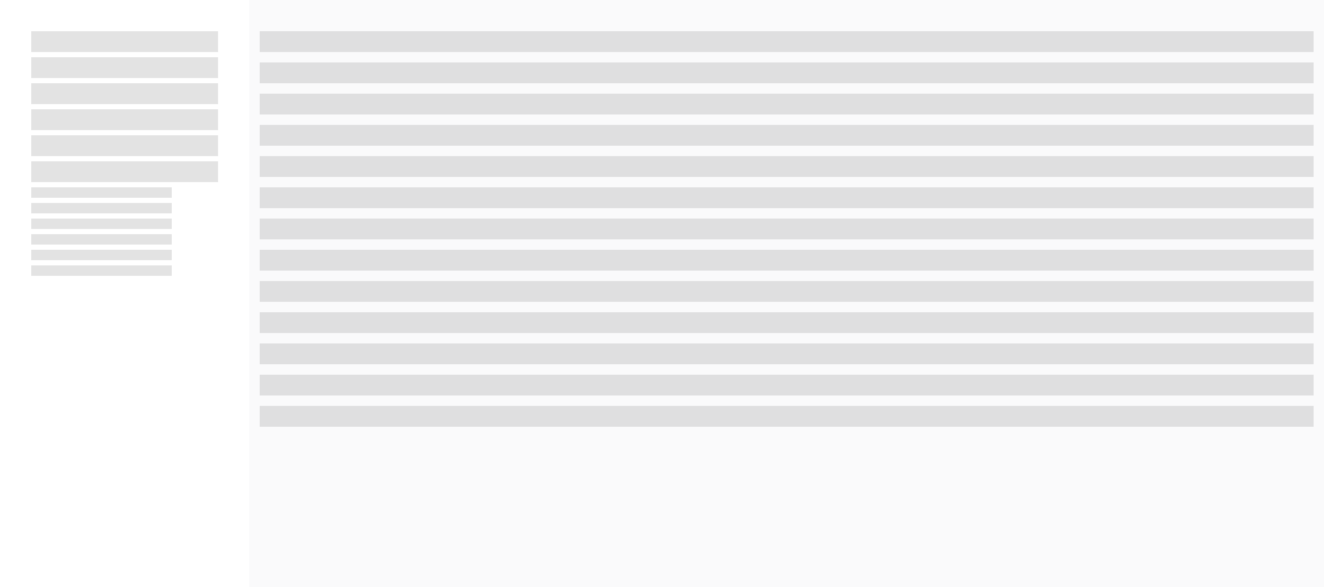
scroll to position [142, 0]
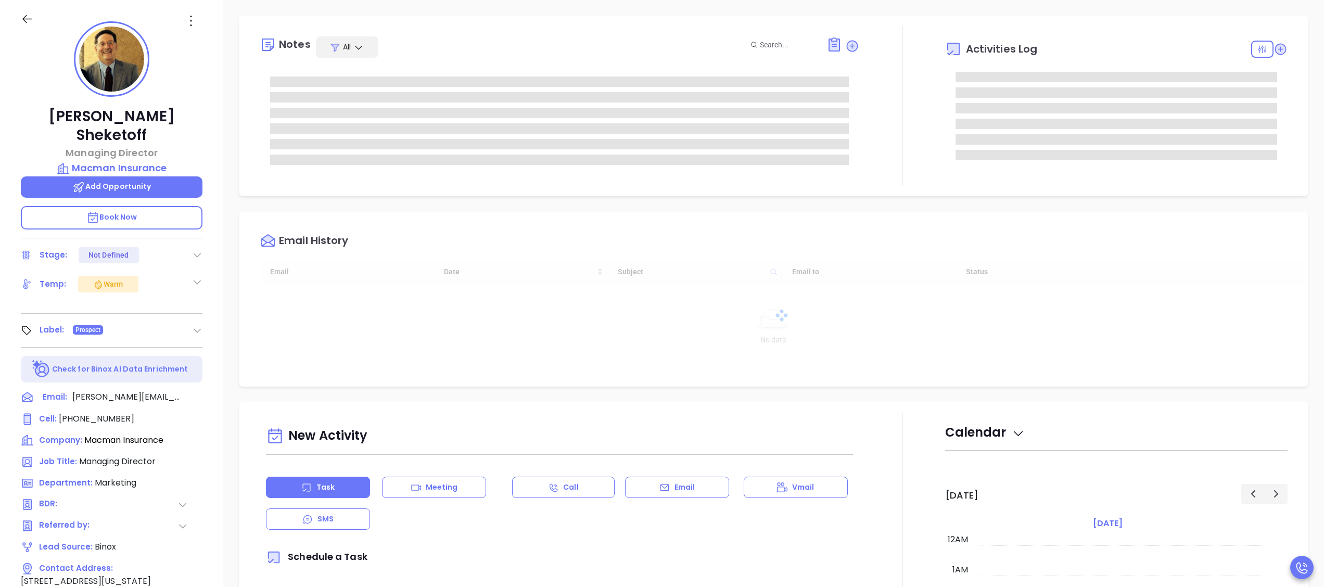
type input "[DATE]"
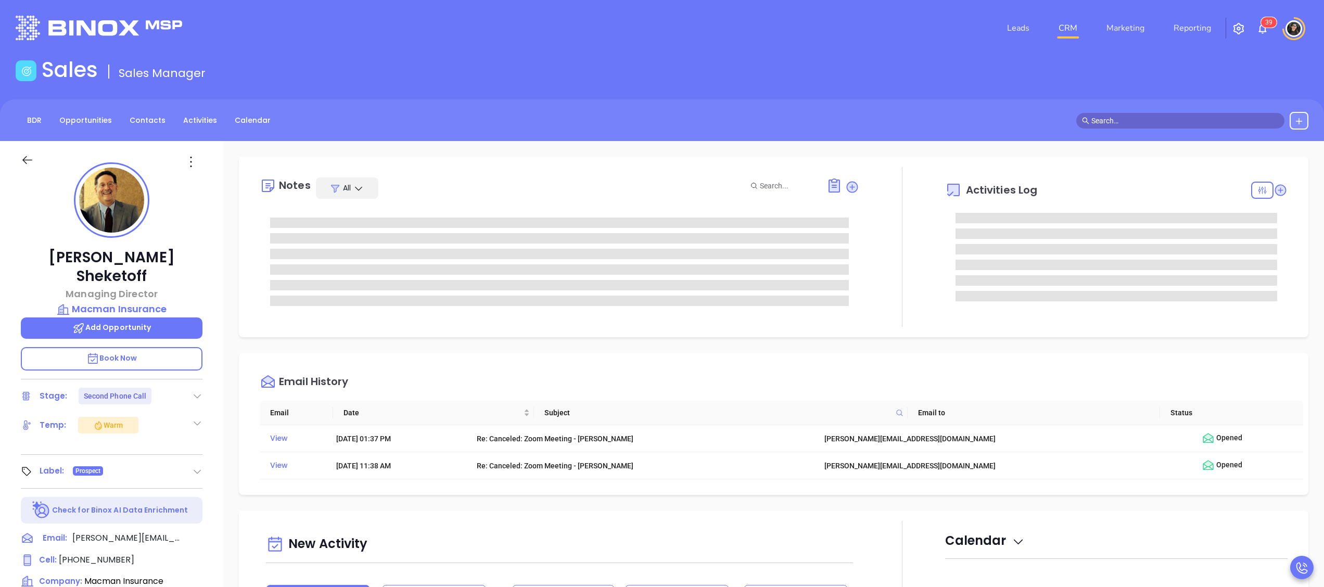
scroll to position [0, 0]
type input "[PERSON_NAME]"
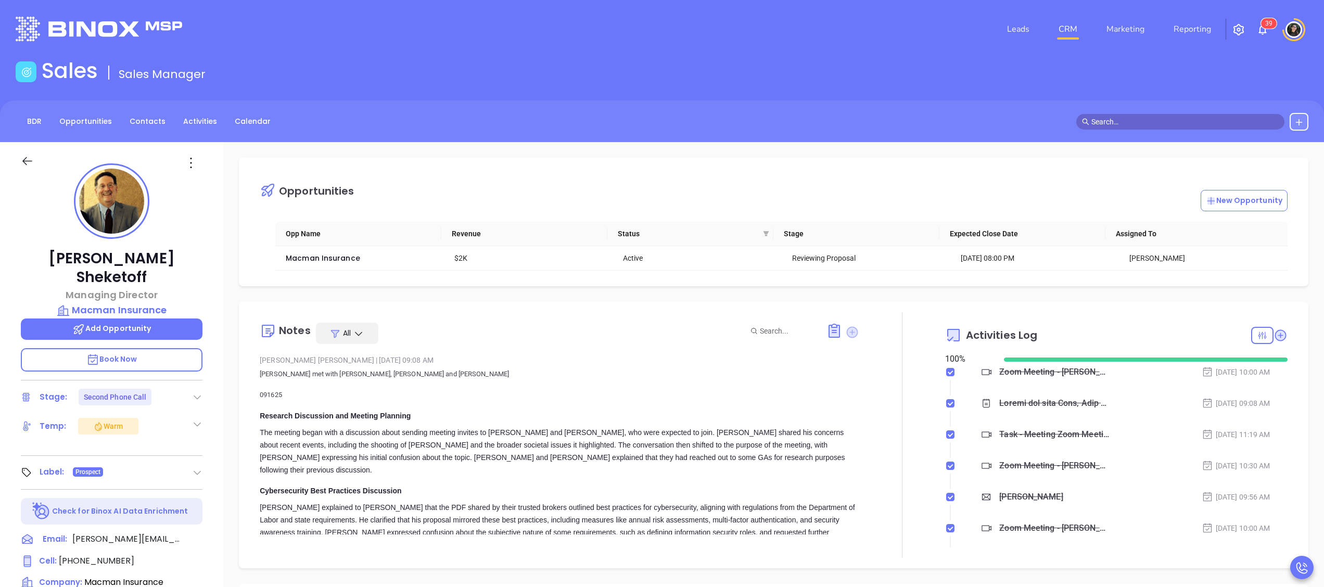
click at [845, 328] on icon at bounding box center [852, 332] width 14 height 14
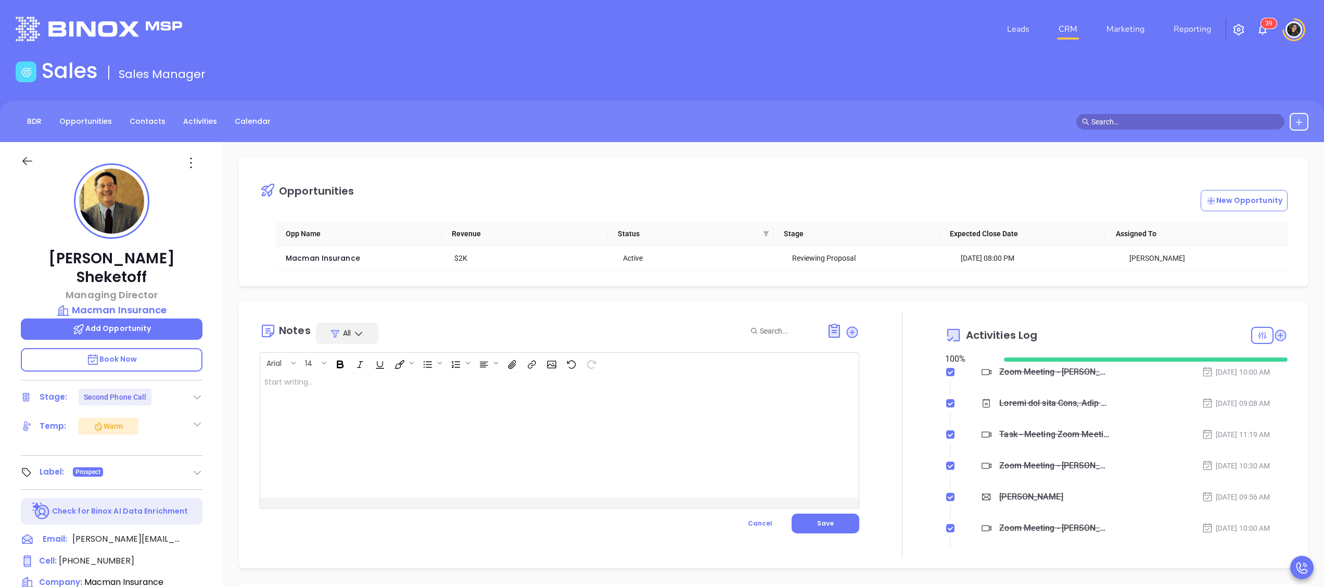
click at [524, 396] on div at bounding box center [538, 435] width 556 height 125
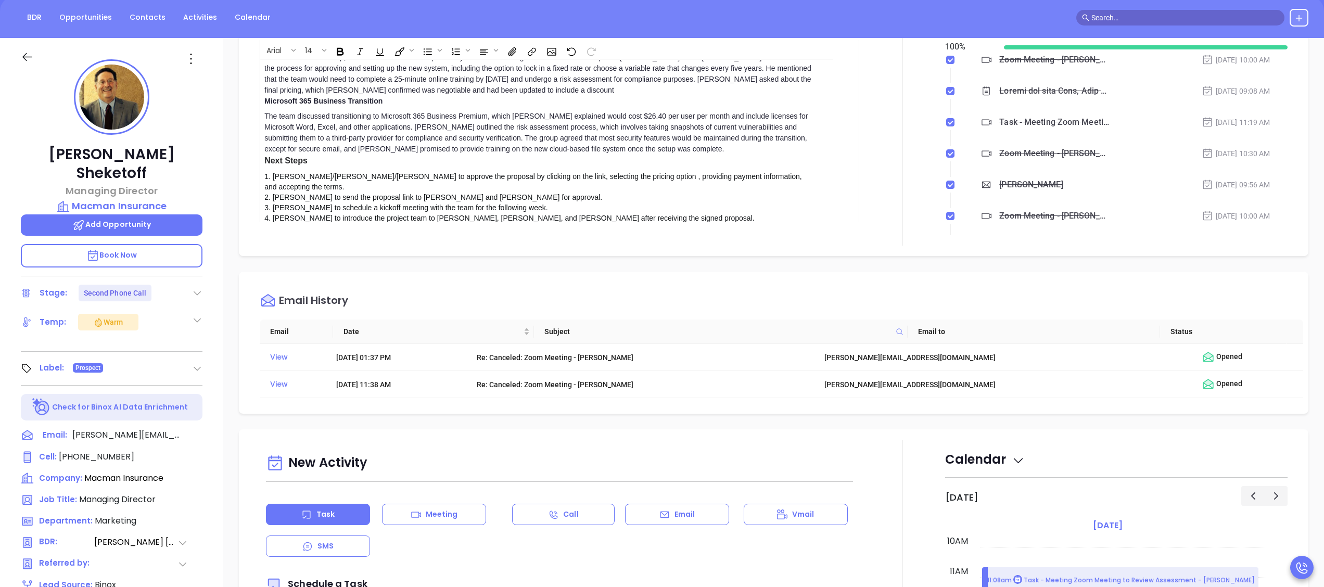
scroll to position [508, 0]
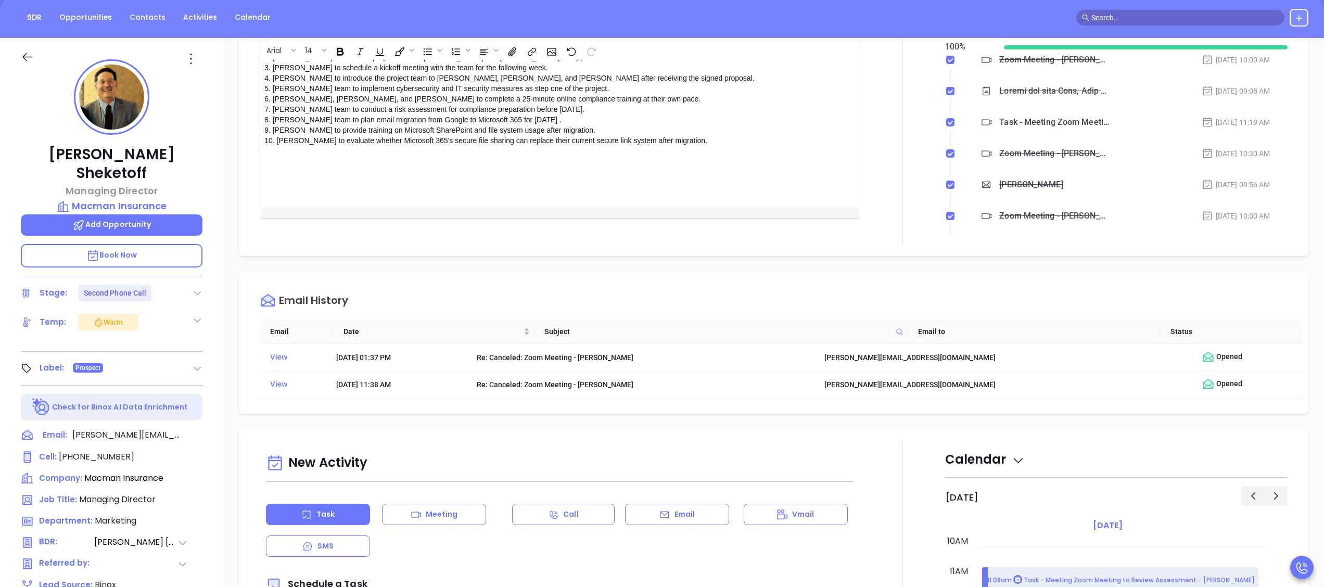
click at [831, 224] on button "Save" at bounding box center [826, 234] width 68 height 20
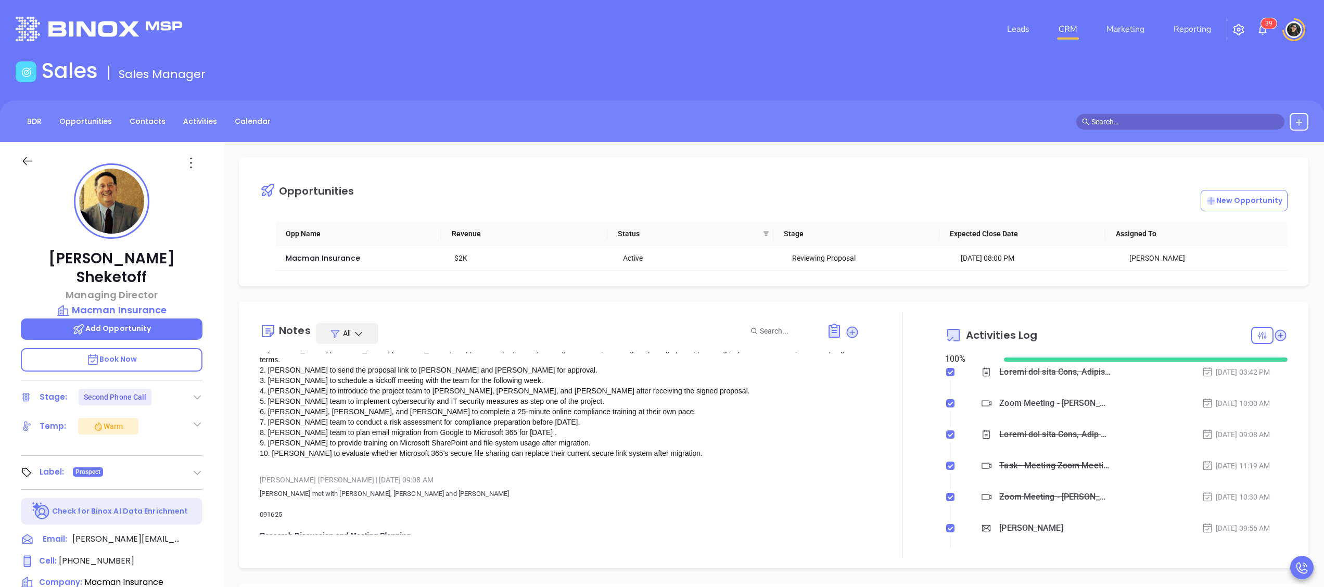
scroll to position [520, 0]
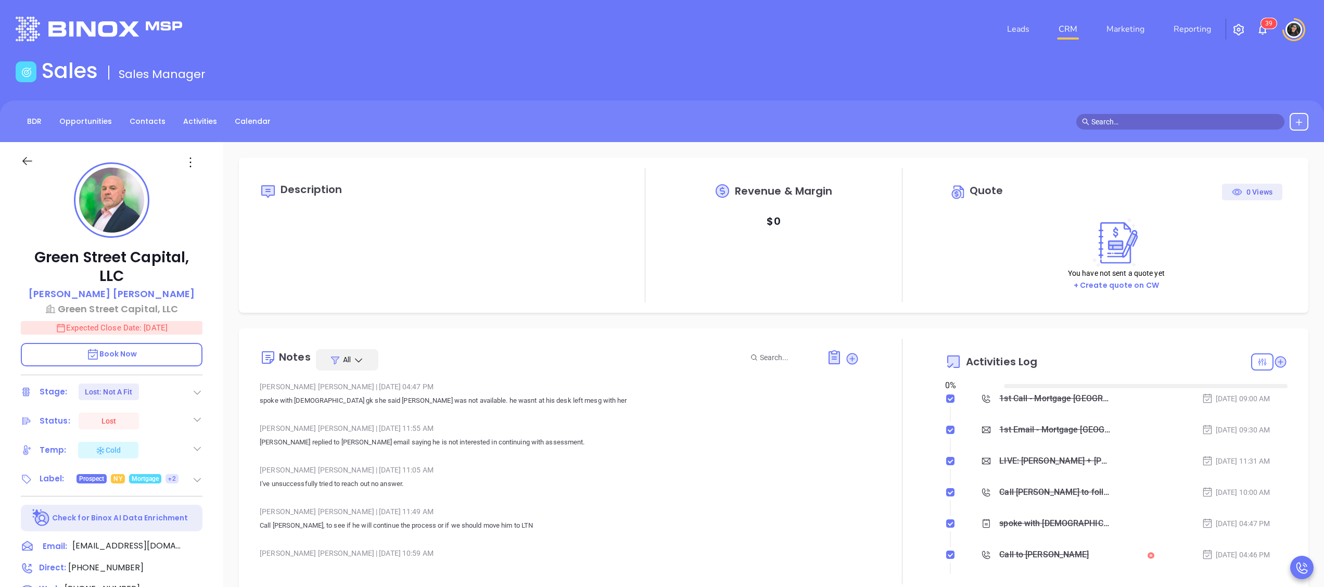
type input "[DATE]"
type input "[PERSON_NAME]"
click at [1067, 30] on link "CRM" at bounding box center [1067, 29] width 27 height 21
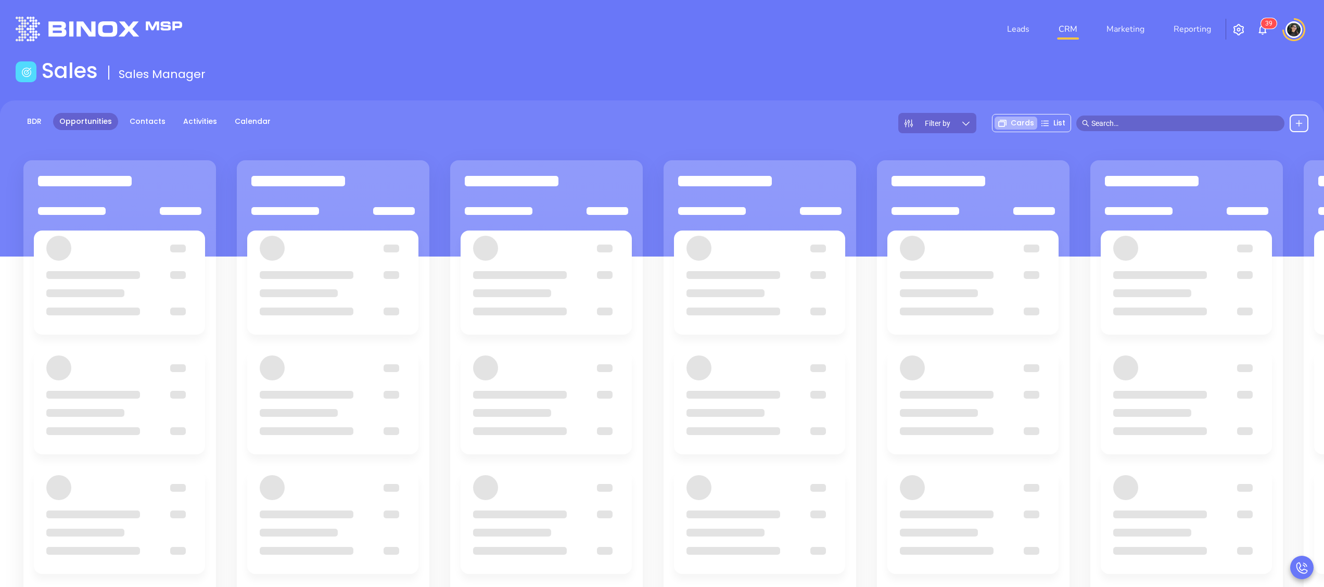
click at [1101, 119] on input "text" at bounding box center [1184, 123] width 187 height 11
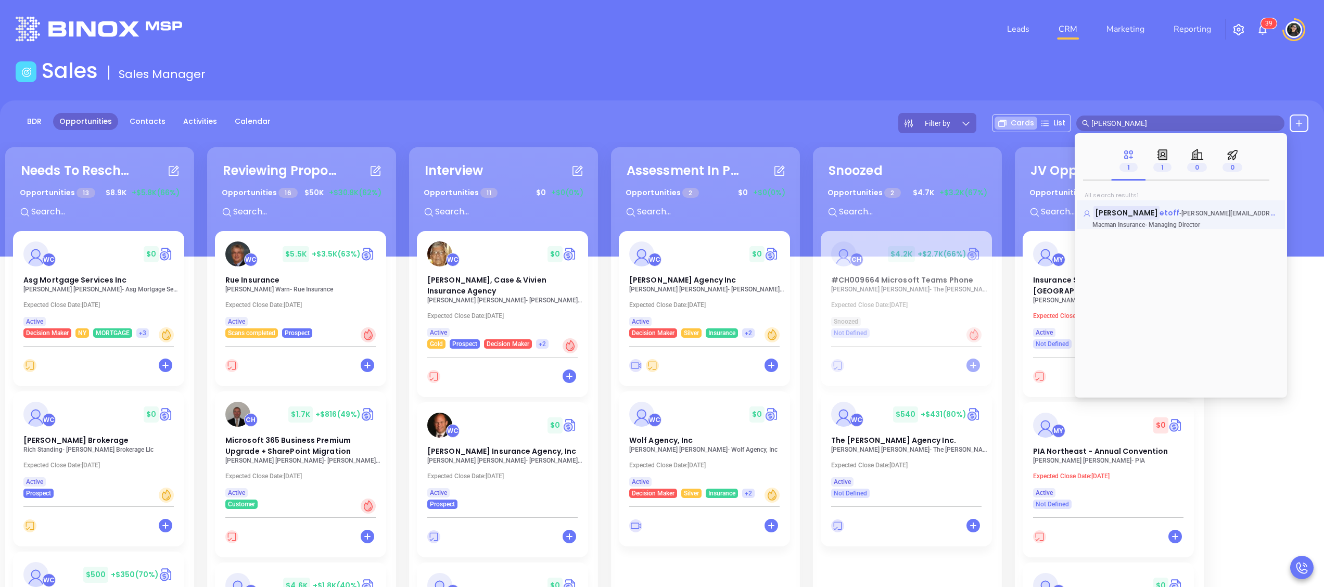
type input "[PERSON_NAME]"
click at [1160, 213] on span "etoff" at bounding box center [1170, 213] width 20 height 10
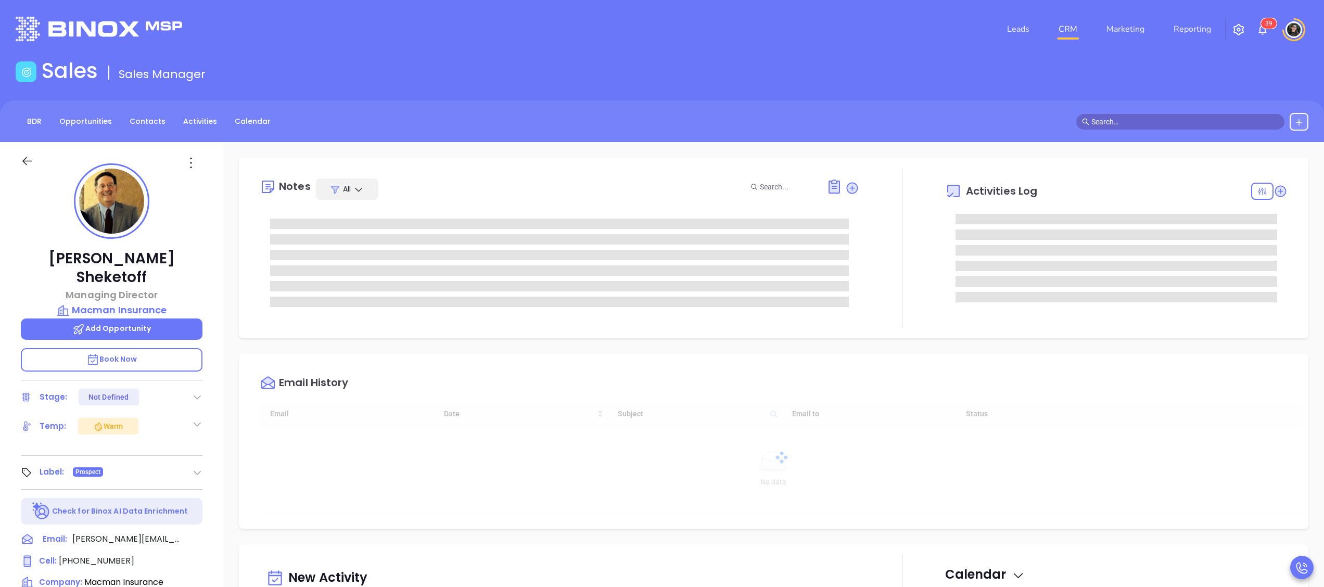
type input "[DATE]"
type input "[PERSON_NAME]"
type input "[DATE]"
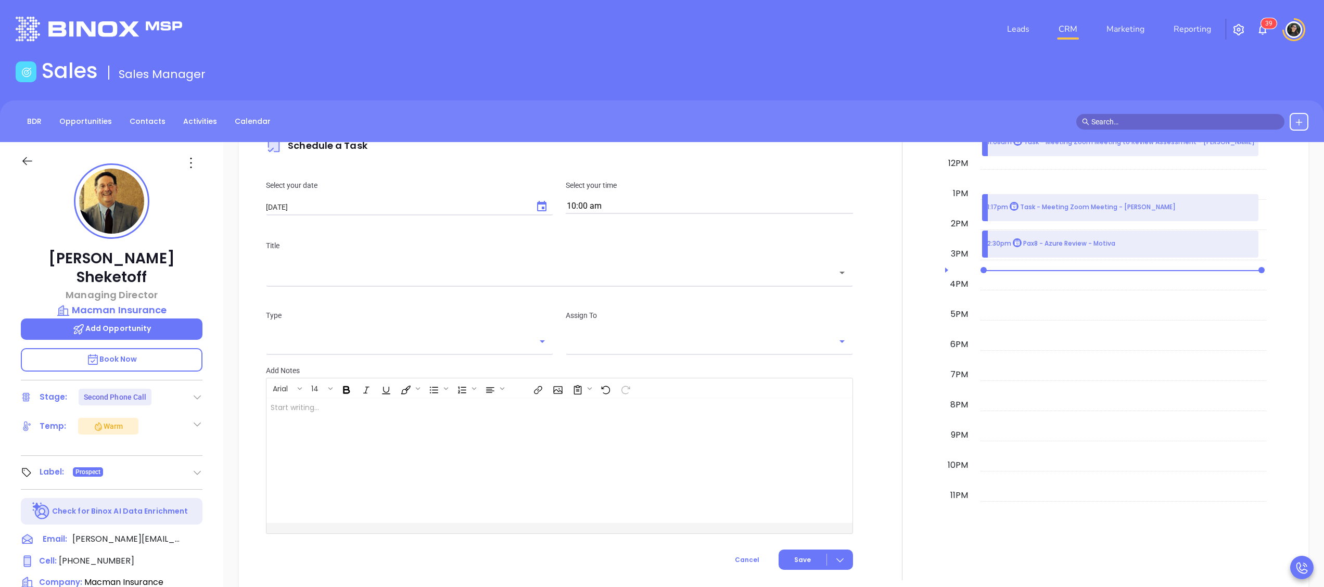
type input "[PERSON_NAME]"
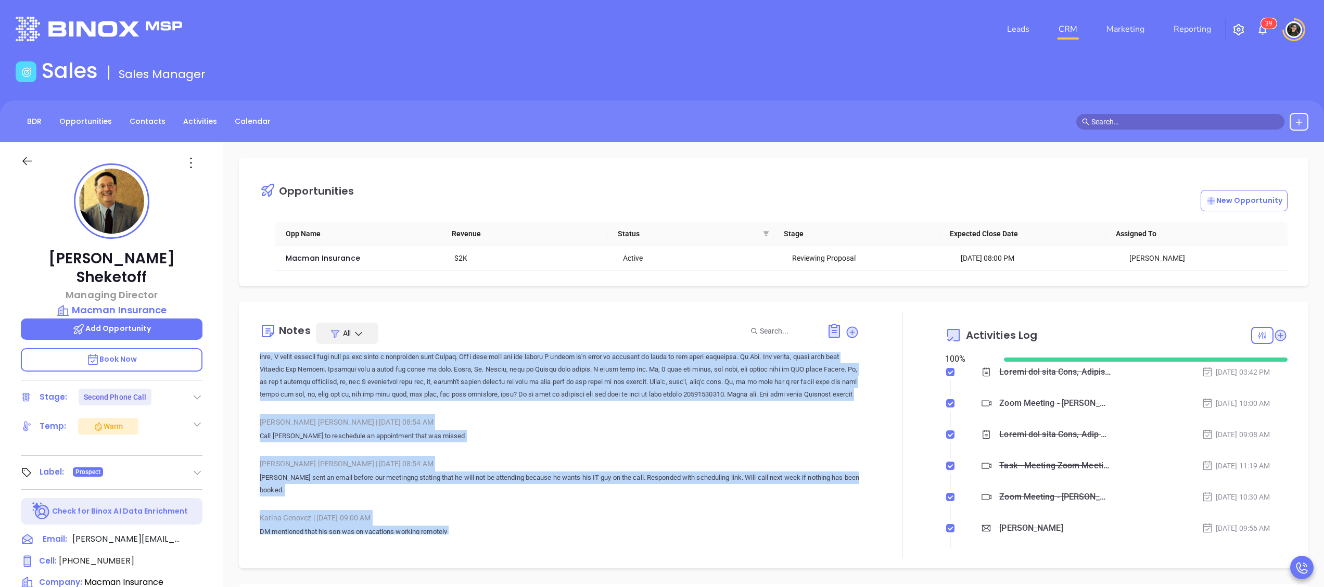
scroll to position [6802, 0]
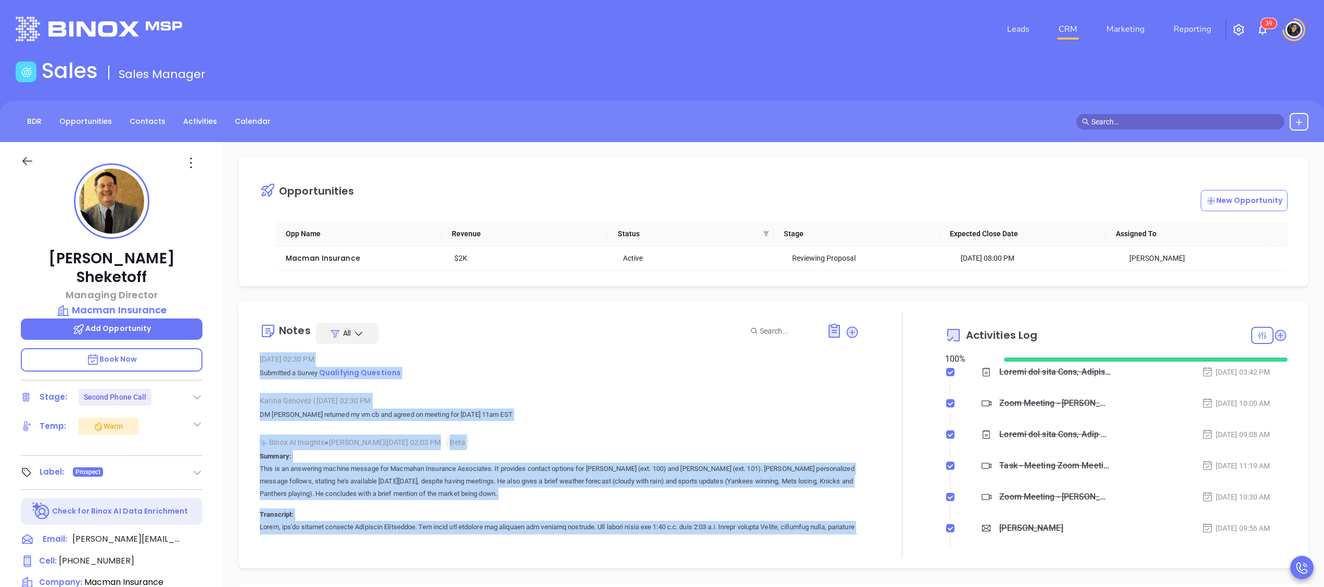
drag, startPoint x: 256, startPoint y: 360, endPoint x: 419, endPoint y: 531, distance: 236.7
click at [419, 531] on div "Notes All Wendy Hernandez | Sep 23, 2025 03:42 PM Walter met with Alan, Nichola…" at bounding box center [773, 435] width 1049 height 246
drag, startPoint x: 419, startPoint y: 531, endPoint x: 394, endPoint y: 427, distance: 107.5
copy div "Wendy Hernandez | Sep 23, 2025 03:42 PM Walter met with Alan, Nicholas and Dere…"
